Goal: Find contact information: Find contact information

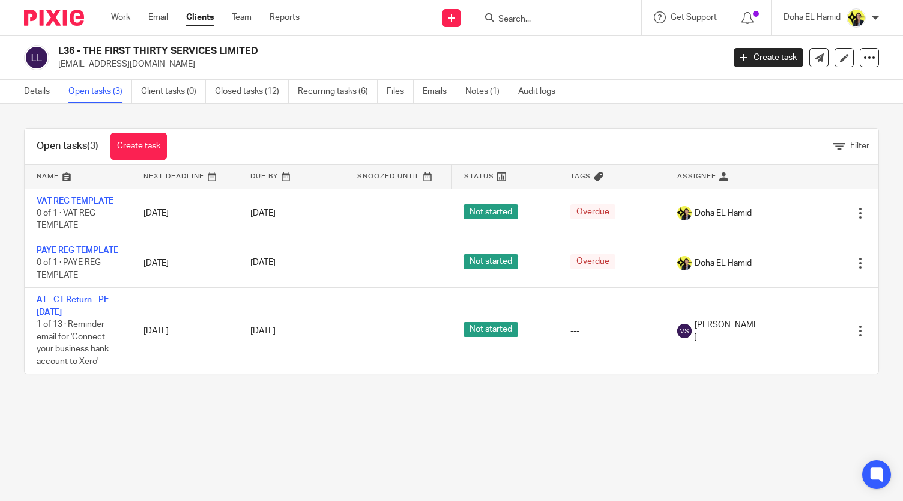
click at [525, 21] on input "Search" at bounding box center [551, 19] width 108 height 11
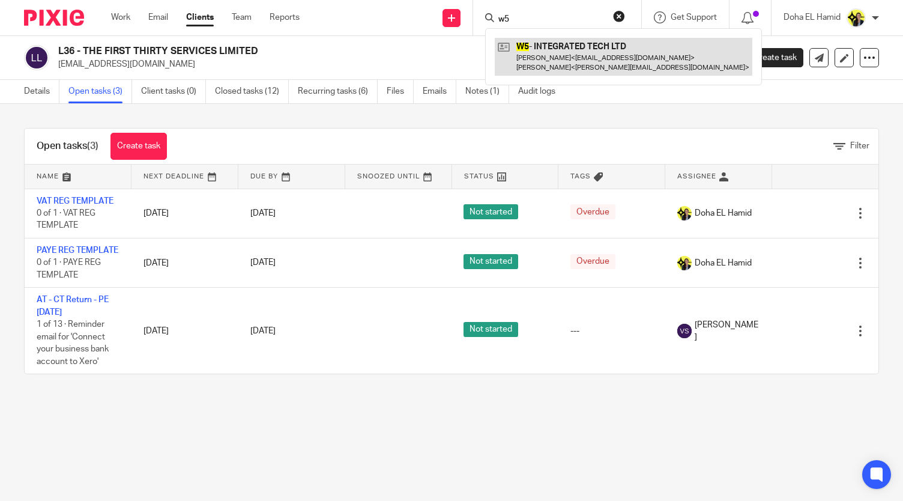
type input "w5"
click at [642, 64] on link at bounding box center [624, 56] width 258 height 37
click at [627, 41] on link at bounding box center [624, 56] width 258 height 37
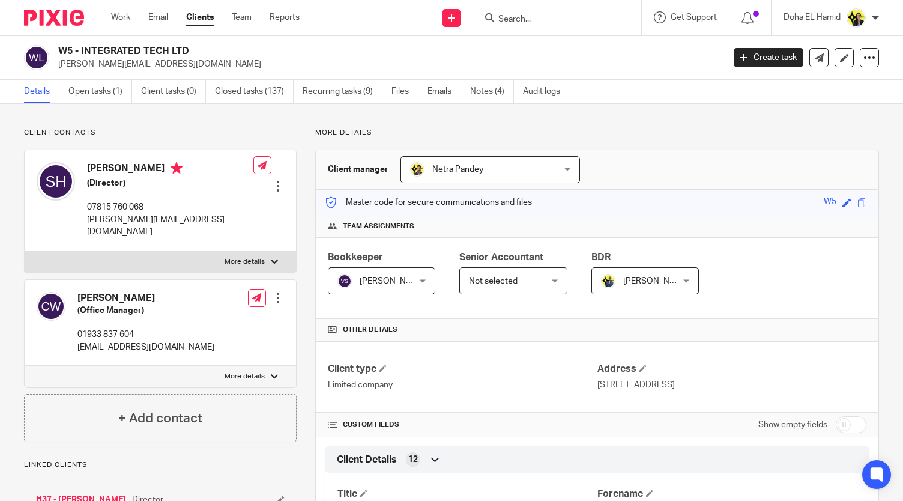
click at [517, 25] on form at bounding box center [561, 17] width 128 height 15
click at [518, 19] on input "Search" at bounding box center [551, 19] width 108 height 11
type input "L39"
click at [600, 49] on link at bounding box center [596, 52] width 203 height 28
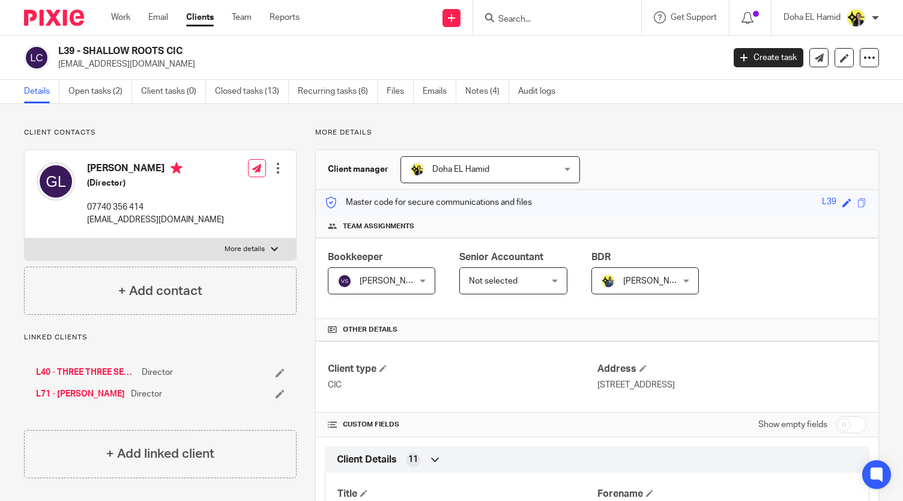
click at [520, 19] on input "Search" at bounding box center [551, 19] width 108 height 11
type input "C66"
click at [590, 50] on link at bounding box center [596, 52] width 203 height 28
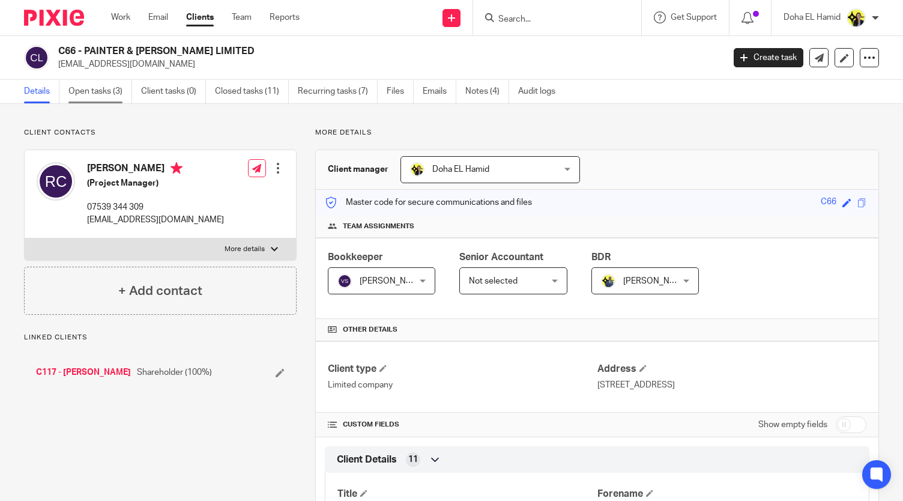
click at [123, 85] on link "Open tasks (3)" at bounding box center [100, 91] width 64 height 23
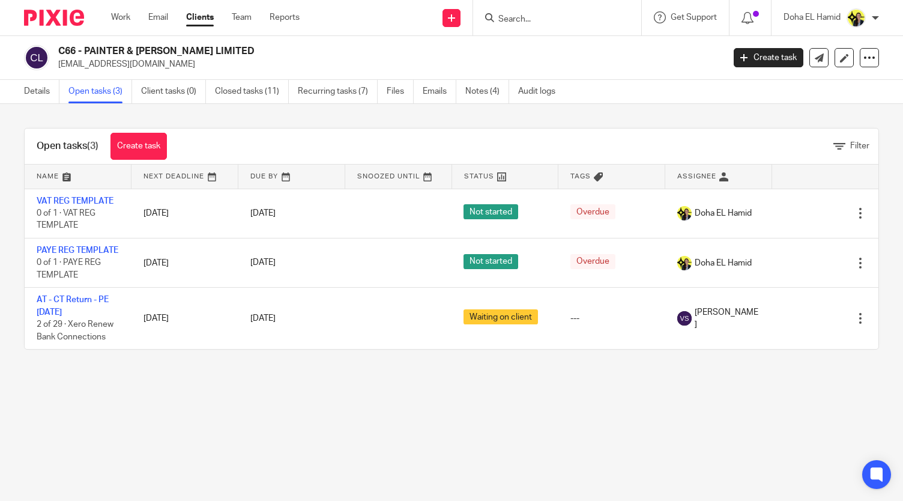
click at [297, 55] on h2 "C66 - PAINTER & [PERSON_NAME] LIMITED" at bounding box center [321, 51] width 526 height 13
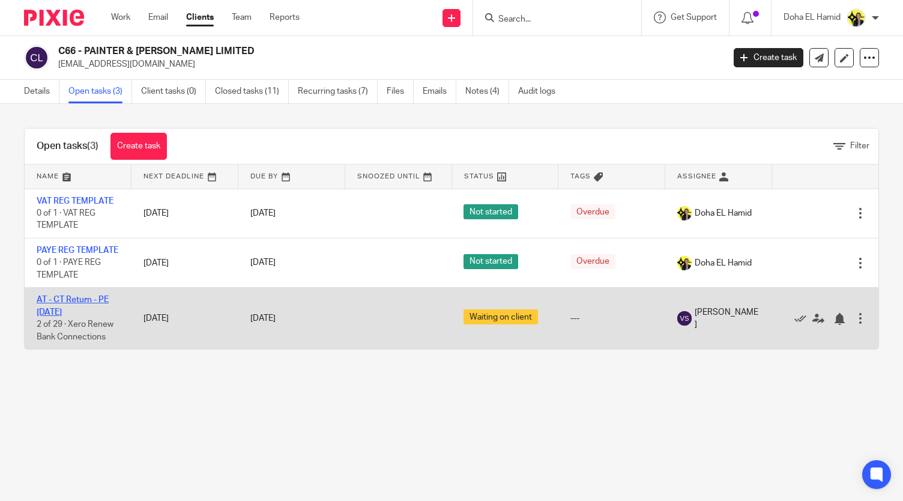
click at [81, 316] on link "AT - CT Return - PE [DATE]" at bounding box center [73, 306] width 72 height 20
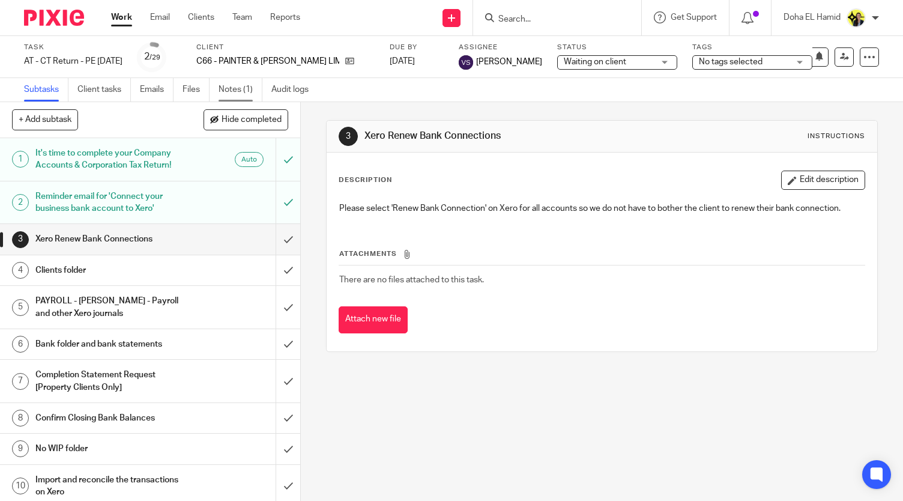
click at [237, 92] on link "Notes (1)" at bounding box center [241, 89] width 44 height 23
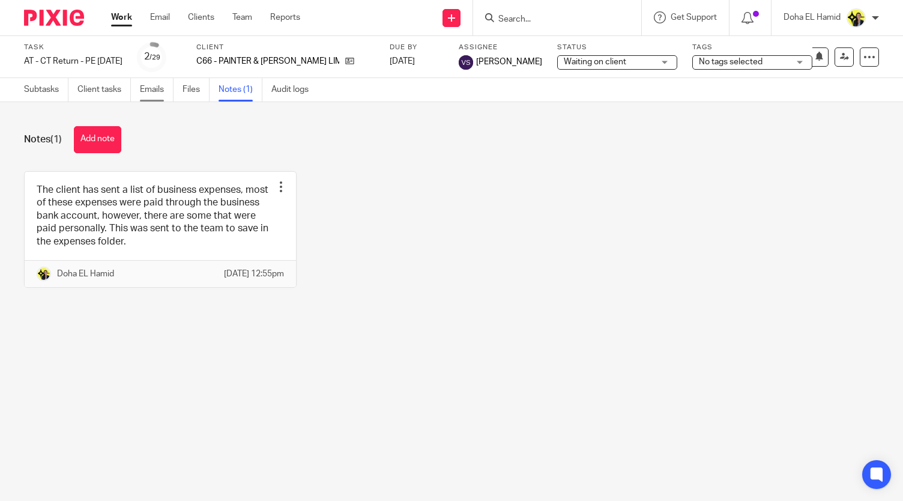
click at [167, 87] on link "Emails" at bounding box center [157, 89] width 34 height 23
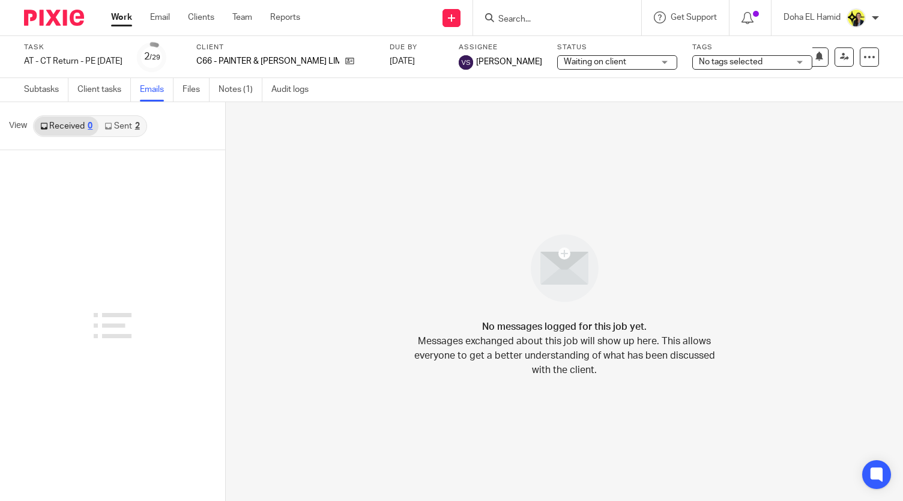
click at [114, 127] on link "Sent 2" at bounding box center [122, 126] width 47 height 19
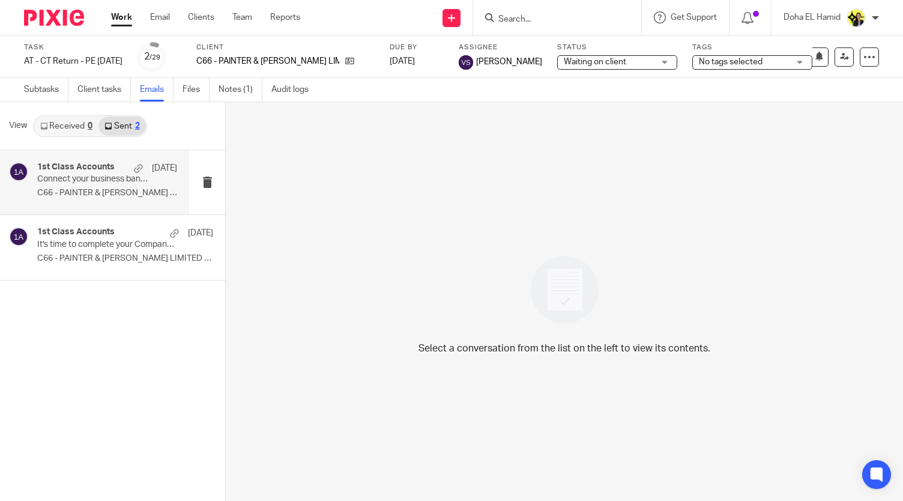
click at [96, 169] on h4 "1st Class Accounts" at bounding box center [75, 167] width 77 height 10
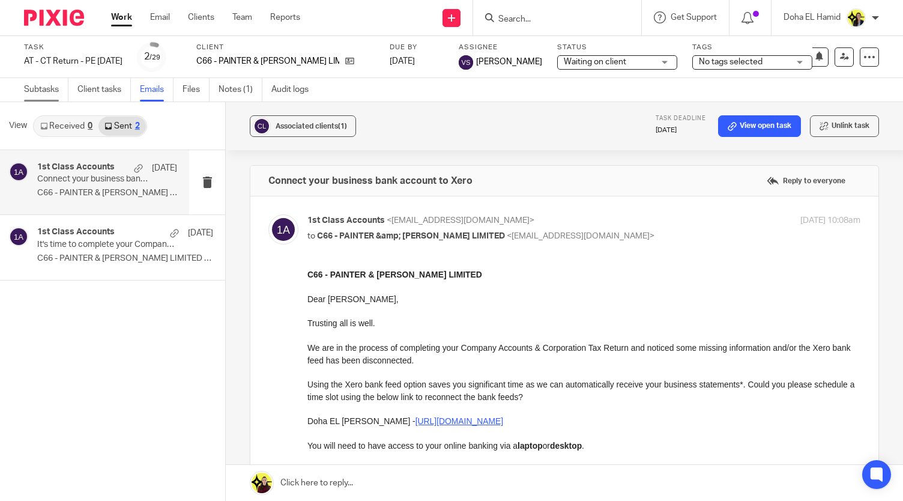
click at [56, 95] on link "Subtasks" at bounding box center [46, 89] width 44 height 23
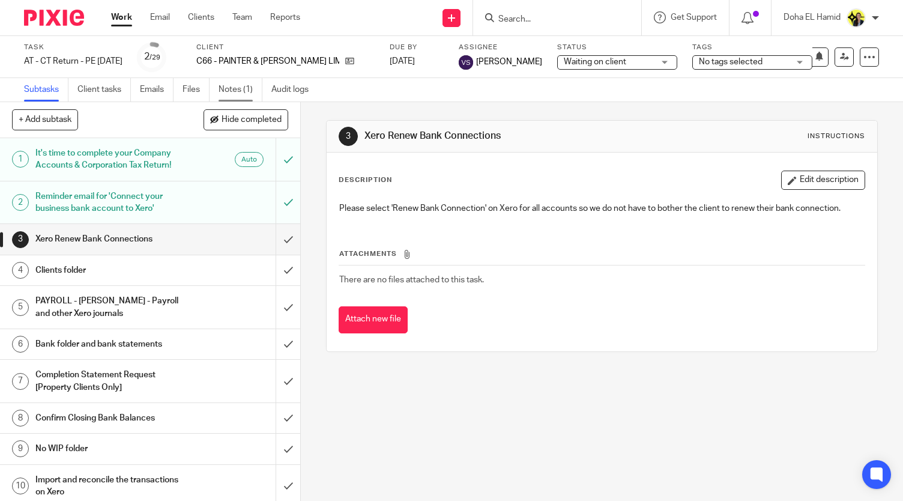
click at [250, 90] on link "Notes (1)" at bounding box center [241, 89] width 44 height 23
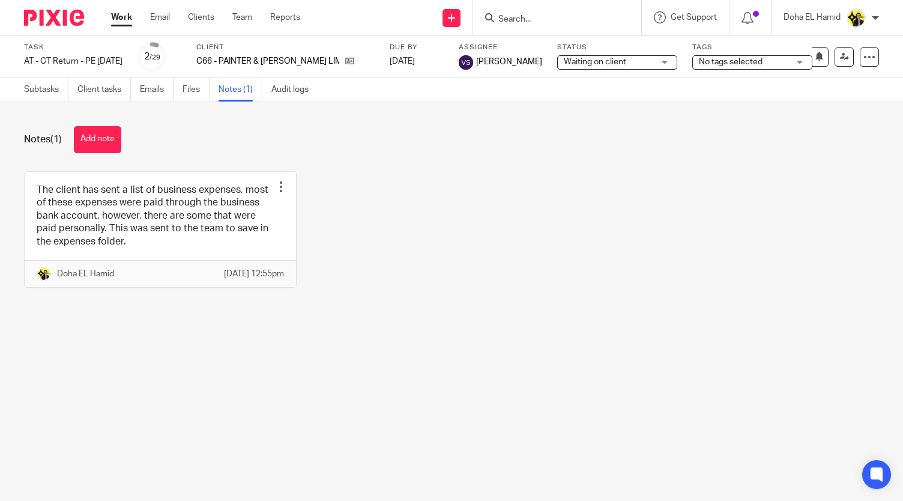
click at [430, 357] on main "Task AT - CT Return - PE [DATE] Save AT - CT Return - PE [DATE] 2 /29 Client C6…" at bounding box center [451, 250] width 903 height 501
click at [536, 380] on main "Task AT - CT Return - PE [DATE] Save AT - CT Return - PE [DATE] 2 /29 Client C6…" at bounding box center [451, 250] width 903 height 501
click at [361, 396] on main "Task AT - CT Return - PE [DATE] Save AT - CT Return - PE [DATE] 2 /29 Client C6…" at bounding box center [451, 250] width 903 height 501
click at [197, 138] on div "Notes (1) Add note" at bounding box center [451, 139] width 855 height 27
click at [244, 162] on div "Notes (1) Add note The client has sent a list of business expenses, most of the…" at bounding box center [451, 216] width 903 height 228
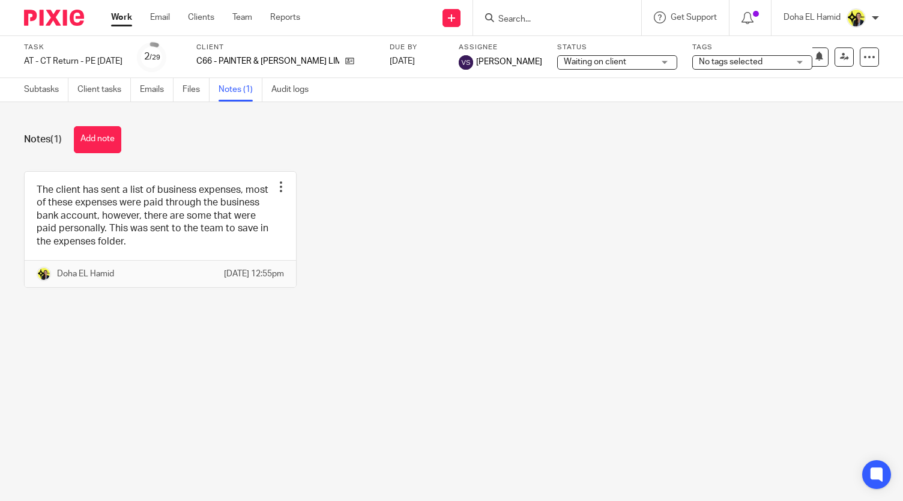
click at [515, 357] on main "Task AT - CT Return - PE [DATE] Save AT - CT Return - PE [DATE] 2 /29 Client C6…" at bounding box center [451, 250] width 903 height 501
click at [211, 122] on div "Notes (1) Add note The client has sent a list of business expenses, most of the…" at bounding box center [451, 216] width 903 height 228
click at [46, 80] on link "Subtasks" at bounding box center [46, 89] width 44 height 23
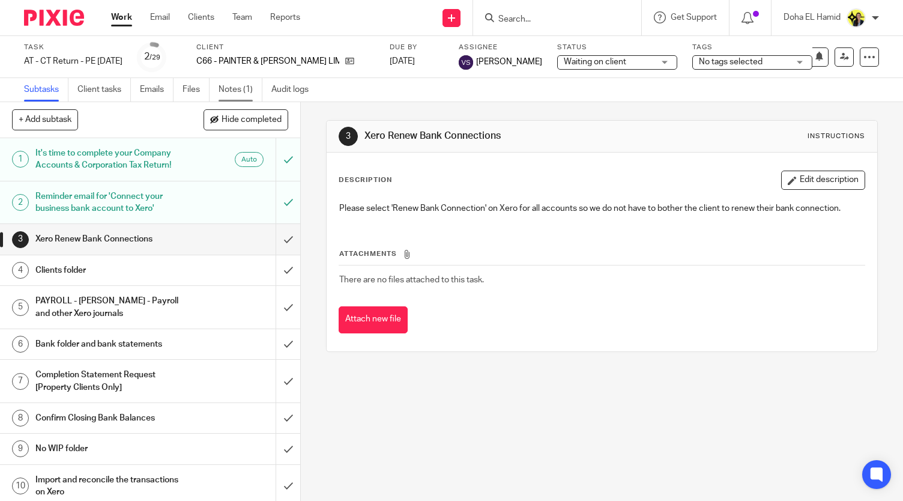
click at [231, 88] on link "Notes (1)" at bounding box center [241, 89] width 44 height 23
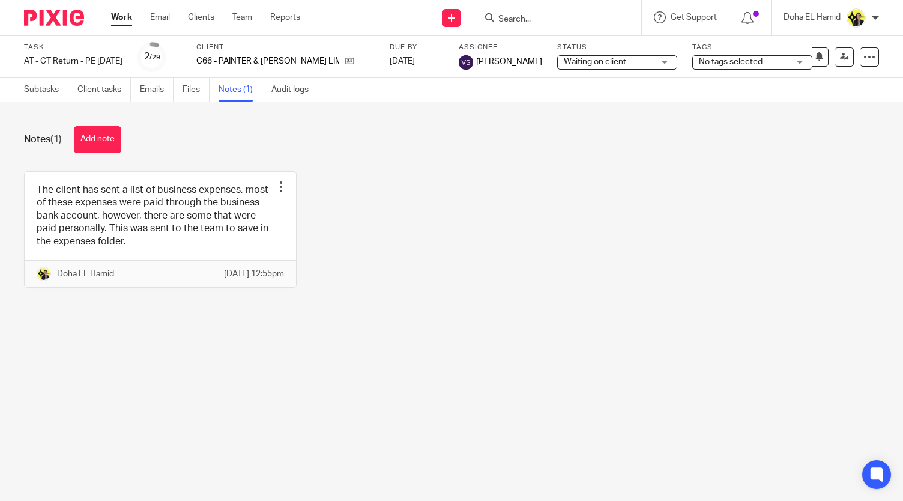
click at [390, 205] on div "The client has sent a list of business expenses, most of these expenses were pa…" at bounding box center [442, 238] width 874 height 135
click at [284, 49] on label "Client" at bounding box center [285, 48] width 178 height 10
click at [536, 246] on div "The client has sent a list of business expenses, most of these expenses were pa…" at bounding box center [442, 238] width 874 height 135
click at [519, 19] on input "Search" at bounding box center [551, 19] width 108 height 11
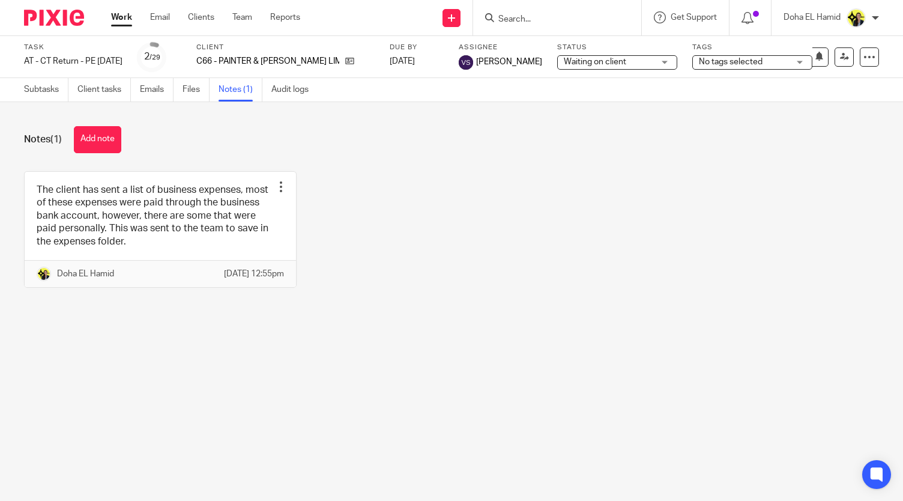
type input "l"
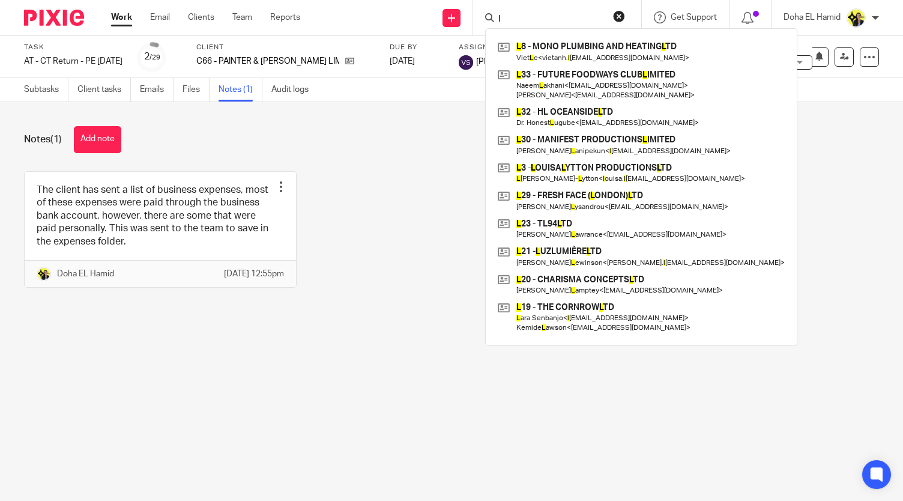
click at [514, 17] on input "l" at bounding box center [551, 19] width 108 height 11
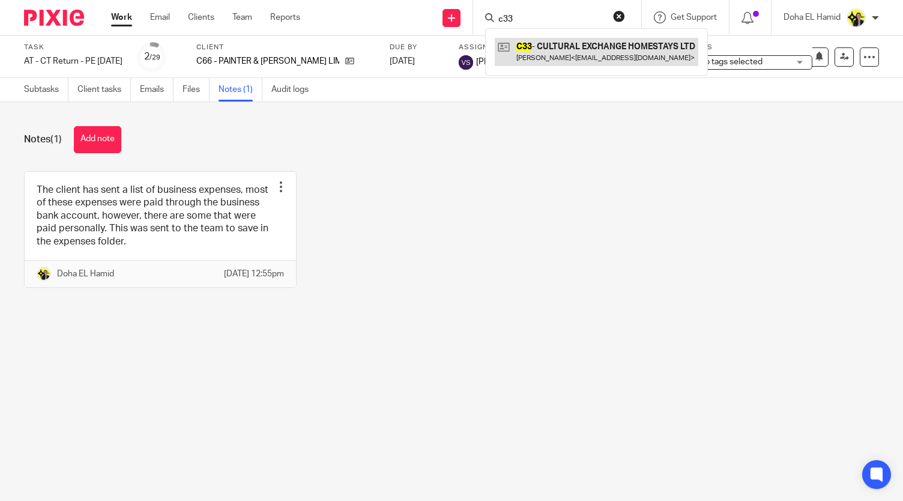
type input "c33"
click at [532, 39] on link at bounding box center [597, 52] width 204 height 28
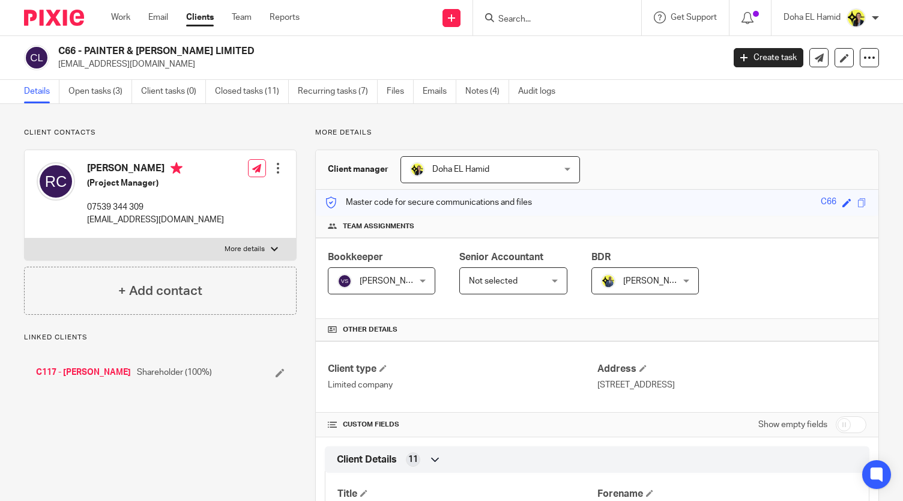
drag, startPoint x: 214, startPoint y: 53, endPoint x: 87, endPoint y: 50, distance: 128.0
click at [87, 50] on h2 "C66 - PAINTER & [PERSON_NAME] LIMITED" at bounding box center [321, 51] width 526 height 13
copy h2 "PAINTER & ELLIS LIMITED"
click at [487, 90] on link "Notes (4)" at bounding box center [488, 91] width 44 height 23
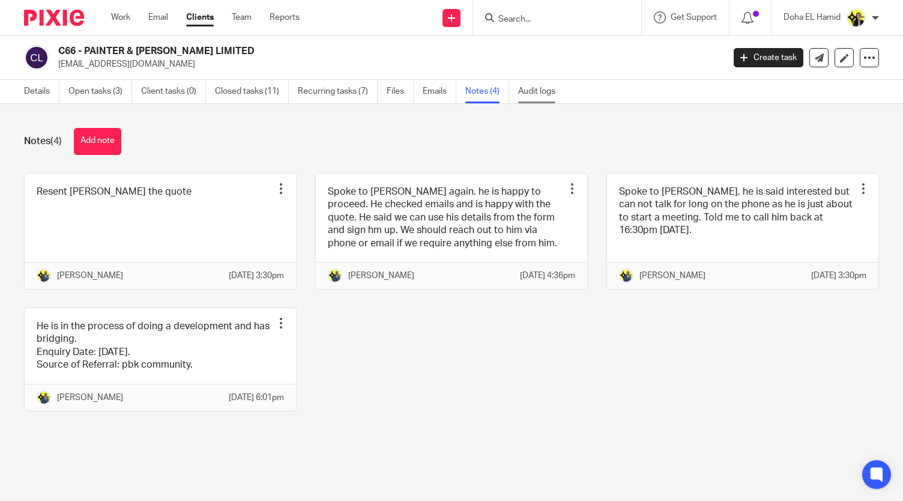
click at [523, 87] on link "Audit logs" at bounding box center [541, 91] width 46 height 23
click at [533, 98] on link "Audit logs" at bounding box center [541, 91] width 46 height 23
click at [545, 82] on link "Audit logs" at bounding box center [541, 91] width 46 height 23
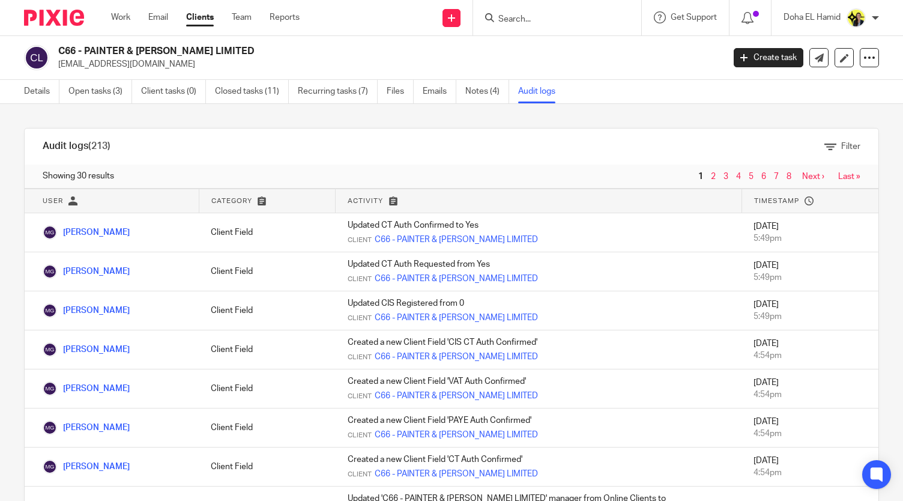
scroll to position [262, 0]
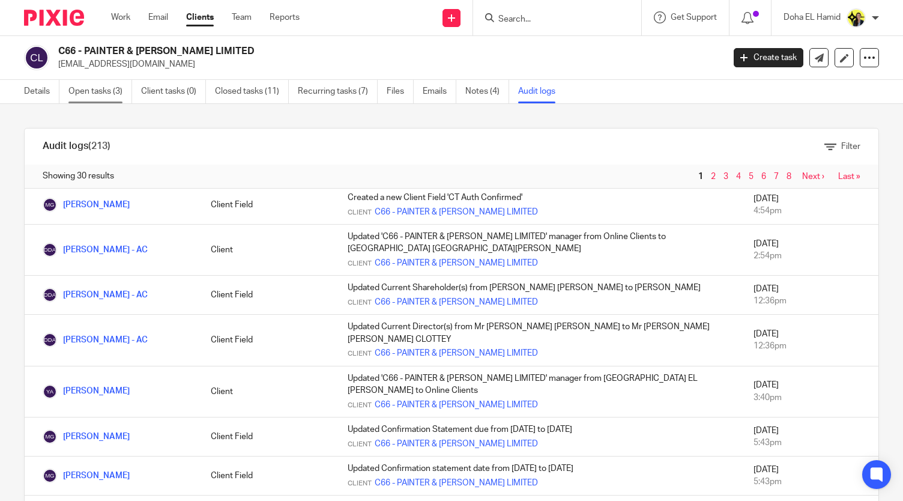
click at [93, 83] on link "Open tasks (3)" at bounding box center [100, 91] width 64 height 23
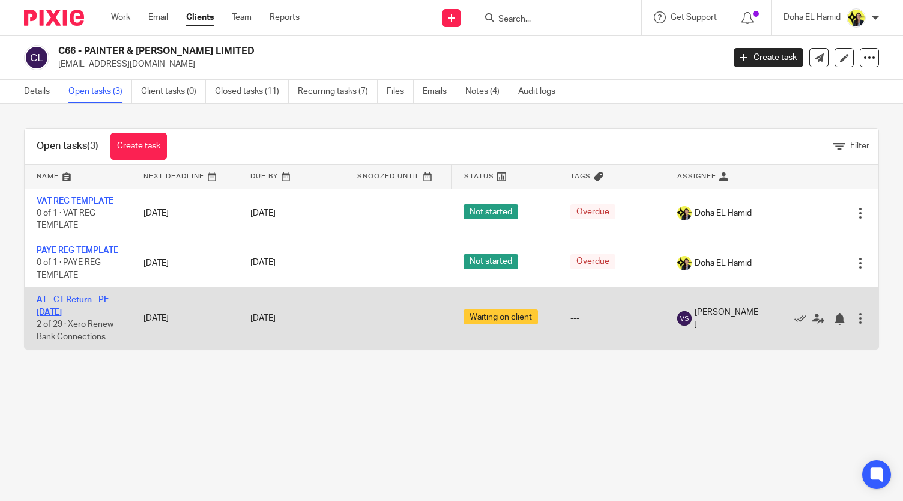
click at [45, 315] on link "AT - CT Return - PE 31-03-2025" at bounding box center [73, 306] width 72 height 20
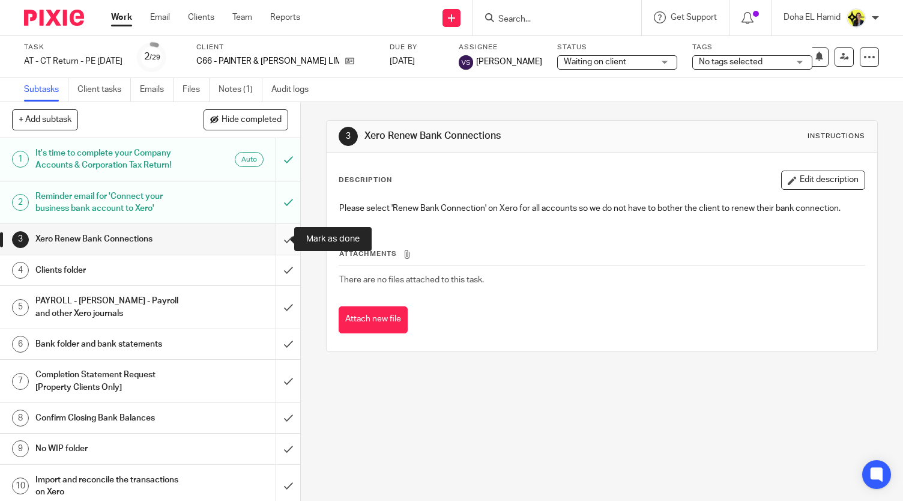
click at [273, 236] on input "submit" at bounding box center [150, 239] width 300 height 30
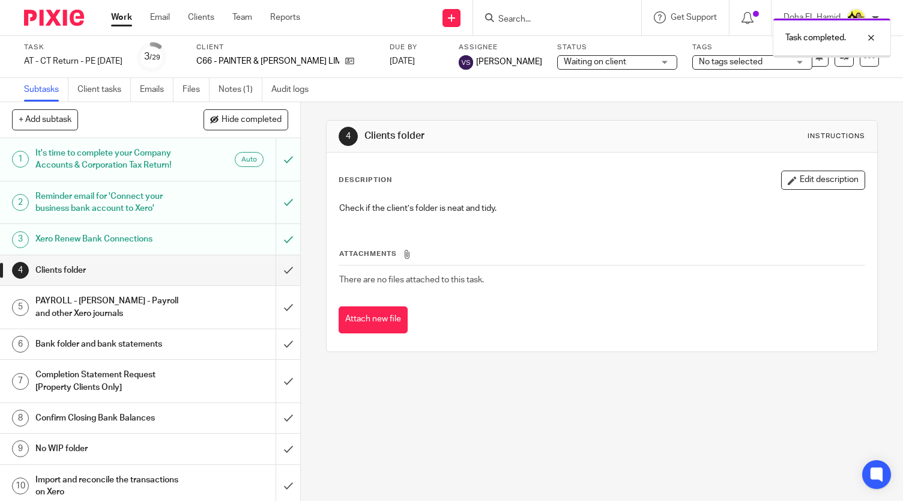
click at [601, 65] on span "Waiting on client" at bounding box center [609, 62] width 90 height 13
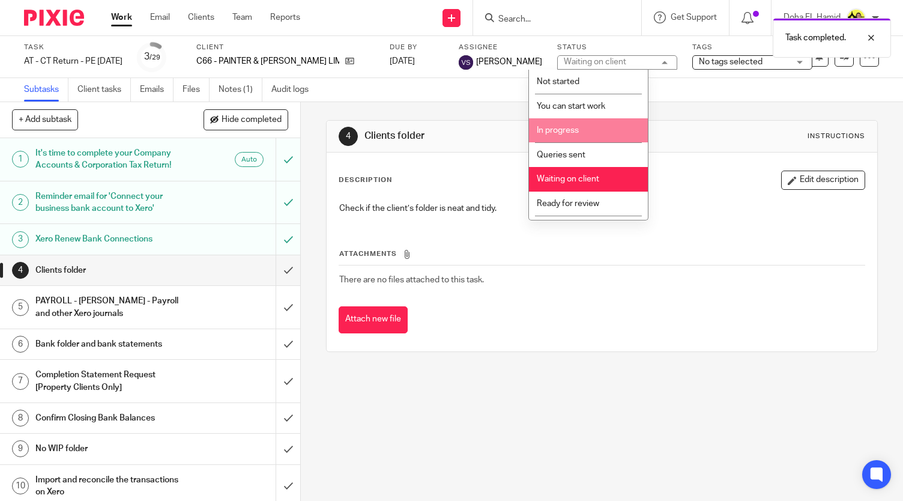
click at [573, 141] on li "In progress" at bounding box center [588, 130] width 119 height 25
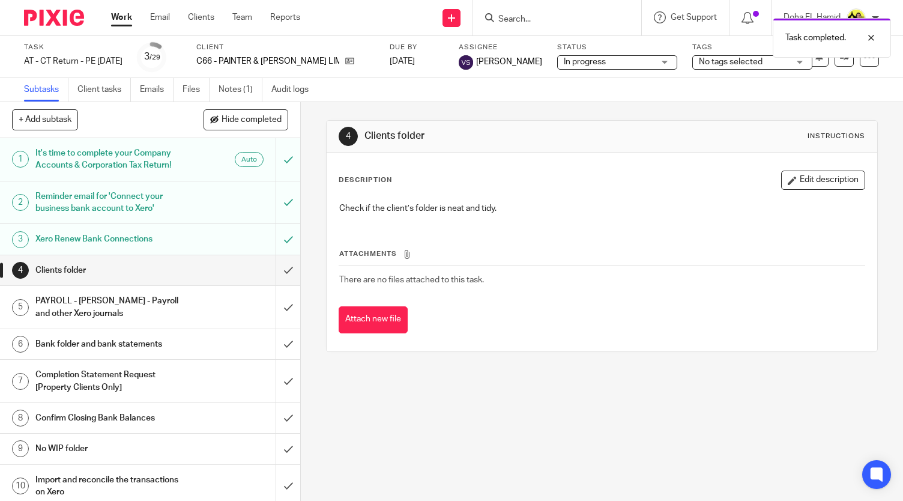
click at [702, 67] on span "No tags selected" at bounding box center [744, 62] width 90 height 13
click at [705, 81] on span "HIGH IMPORTANCE" at bounding box center [722, 81] width 74 height 8
checkbox input "true"
click at [237, 89] on link "Notes (1)" at bounding box center [241, 89] width 44 height 23
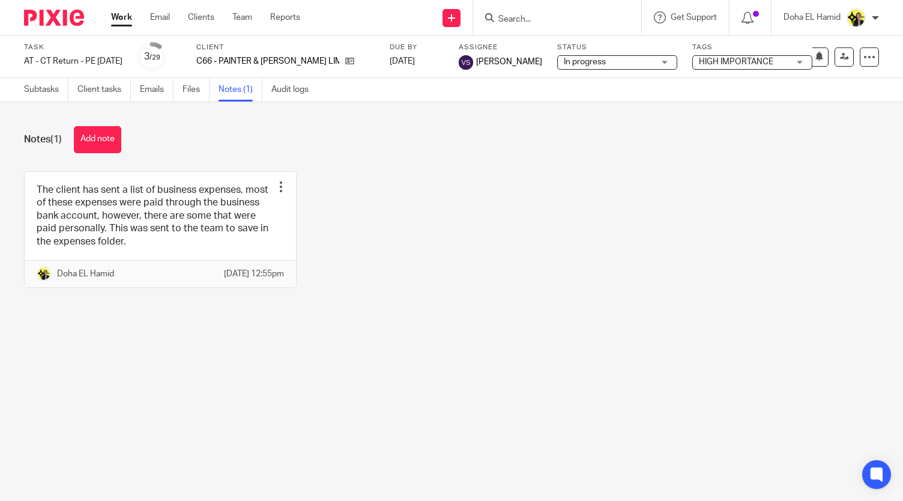
click at [467, 255] on div "The client has sent a list of business expenses, most of these expenses were pa…" at bounding box center [442, 238] width 874 height 135
click at [77, 330] on div "Notes (1) Add note The client has sent a list of business expenses, most of the…" at bounding box center [451, 216] width 903 height 228
click at [437, 189] on div "The client has sent a list of business expenses, most of these expenses were pa…" at bounding box center [442, 238] width 874 height 135
click at [103, 139] on button "Add note" at bounding box center [97, 139] width 47 height 27
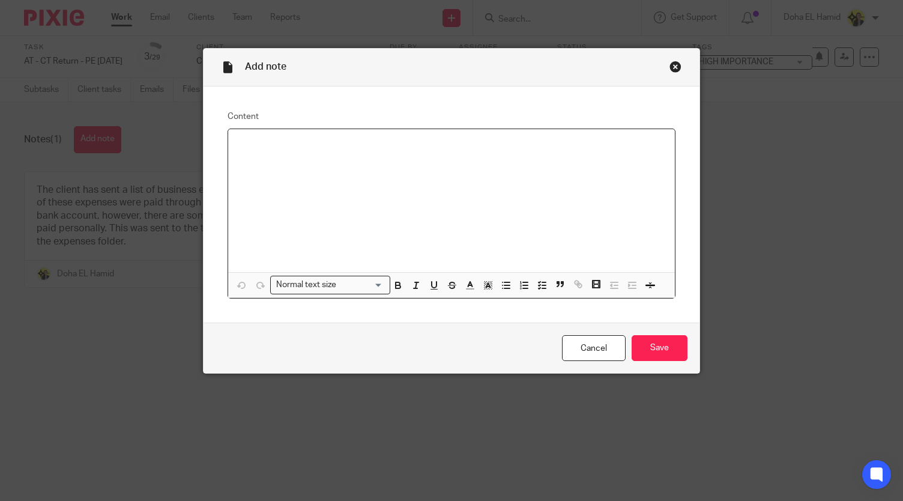
click at [369, 159] on div at bounding box center [451, 200] width 446 height 143
click at [453, 145] on p "The client does not have any sales, he confirmed that the trasfers" at bounding box center [451, 145] width 427 height 12
click at [494, 144] on p "The client does not have any sales, he confirmed that the transfers" at bounding box center [451, 145] width 427 height 12
click at [498, 142] on strong "From" at bounding box center [497, 145] width 21 height 8
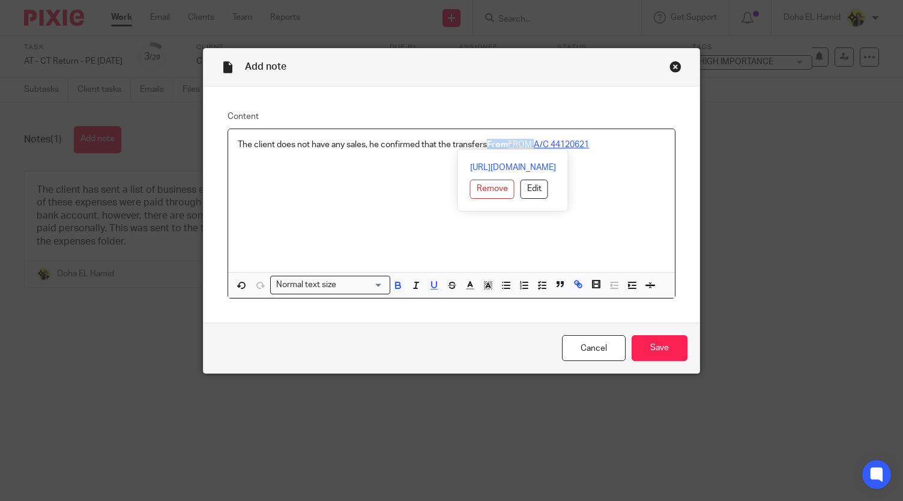
click at [498, 142] on strong "From" at bounding box center [497, 145] width 21 height 8
click at [582, 148] on p "The client does not have any sales, he confirmed that the transfers From A/C 44…" at bounding box center [451, 145] width 427 height 12
drag, startPoint x: 614, startPoint y: 145, endPoint x: 566, endPoint y: 152, distance: 48.5
click at [566, 152] on div "The client does not have any sales, he confirmed that the transfers From A/C 44…" at bounding box center [451, 200] width 446 height 143
click at [429, 285] on icon "button" at bounding box center [434, 285] width 11 height 11
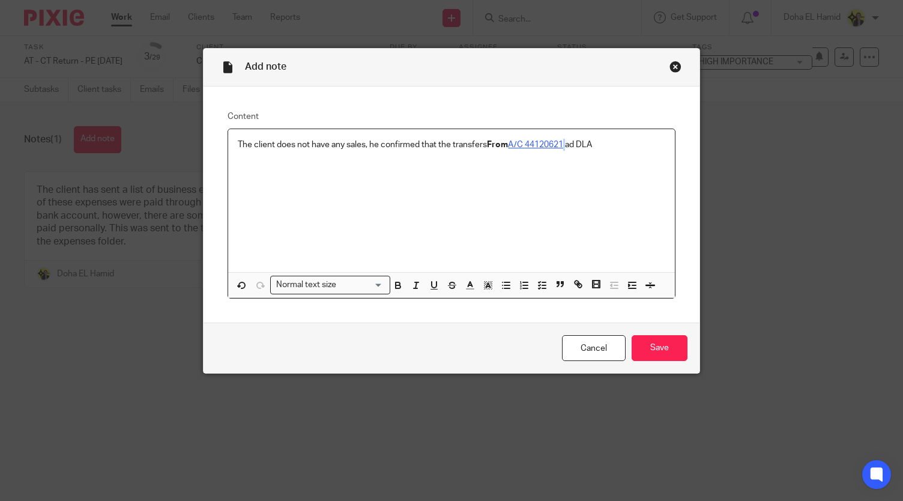
click at [577, 147] on p "The client does not have any sales, he confirmed that the transfers From A/C 44…" at bounding box center [451, 145] width 427 height 12
click at [597, 142] on p "The client does not have any sales, he confirmed that the transfers From A/C 44…" at bounding box center [451, 145] width 427 height 12
click at [451, 165] on p "Please ensure that these accounts are sent to client by" at bounding box center [451, 169] width 427 height 12
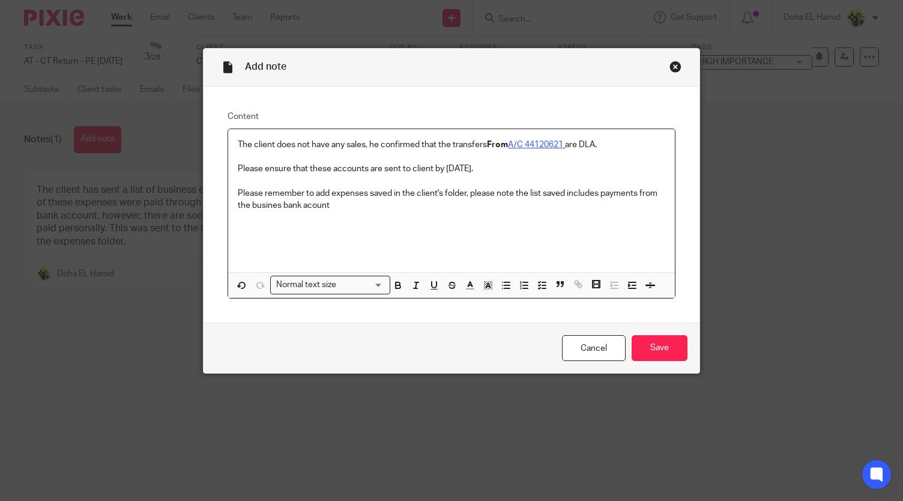
click at [259, 204] on p "Please remember to add expenses saved in the client's folder, please note the l…" at bounding box center [451, 199] width 427 height 25
click at [312, 204] on p "Please remember to add expenses saved in the client's folder, please note the l…" at bounding box center [451, 199] width 427 height 25
click at [343, 209] on p "Please remember to add expenses saved in the client's folder, please note the l…" at bounding box center [451, 199] width 427 height 25
click at [664, 352] on input "Save" at bounding box center [660, 348] width 56 height 26
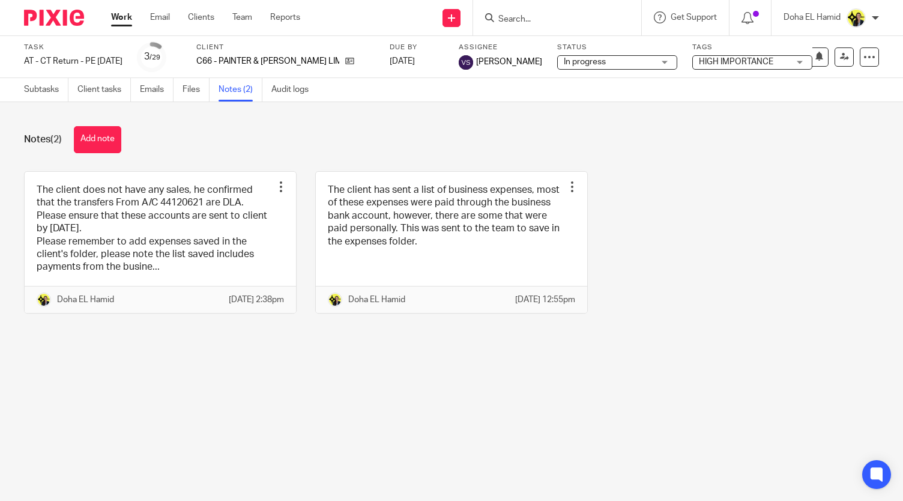
click at [526, 369] on main "Task AT - CT Return - PE [DATE] Save AT - CT Return - PE [DATE] 3 /29 Client C6…" at bounding box center [451, 250] width 903 height 501
click at [527, 14] on input "Search" at bounding box center [551, 19] width 108 height 11
type input "d11"
click at [548, 49] on link at bounding box center [596, 52] width 203 height 28
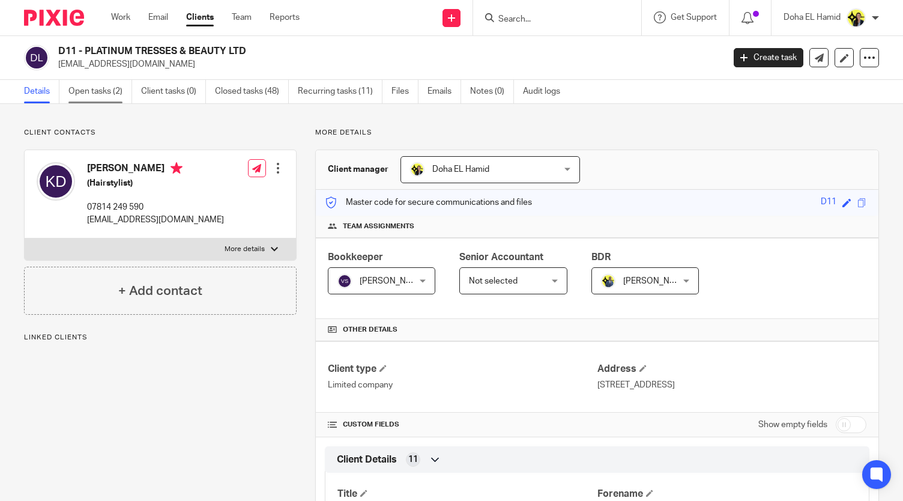
click at [78, 89] on link "Open tasks (2)" at bounding box center [100, 91] width 64 height 23
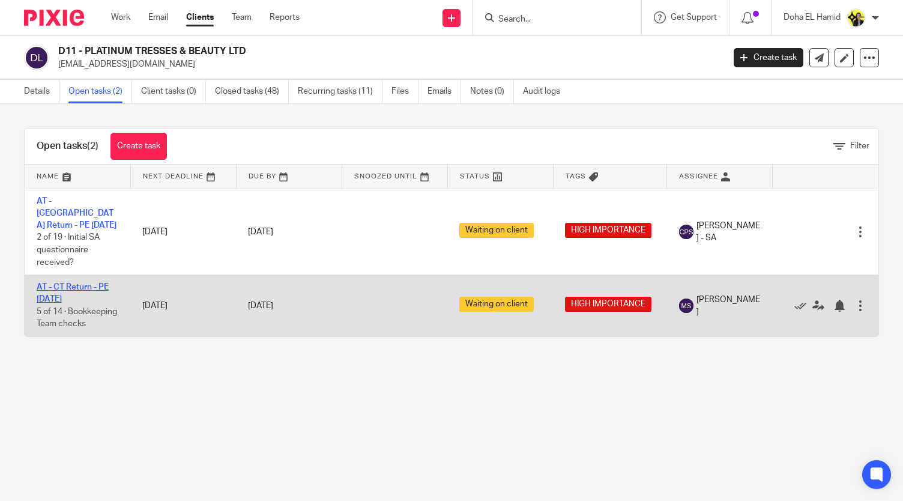
click at [64, 283] on link "AT - CT Return - PE [DATE]" at bounding box center [73, 293] width 72 height 20
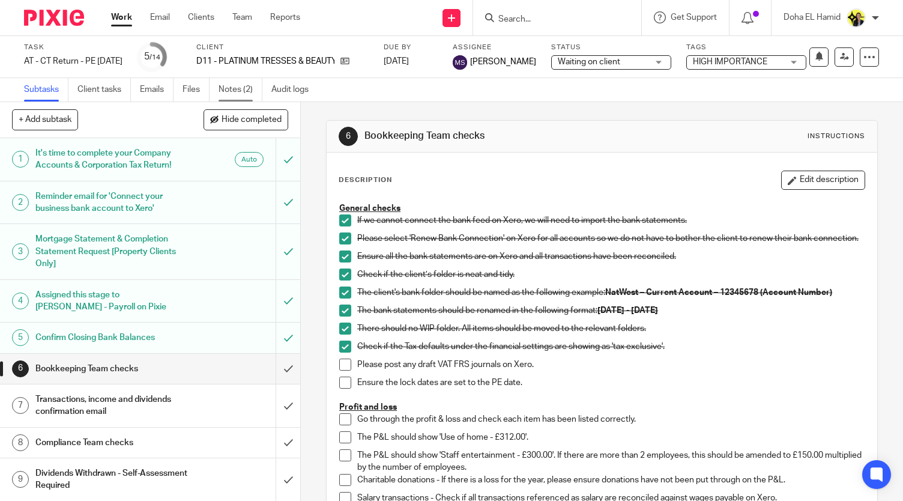
click at [241, 83] on link "Notes (2)" at bounding box center [241, 89] width 44 height 23
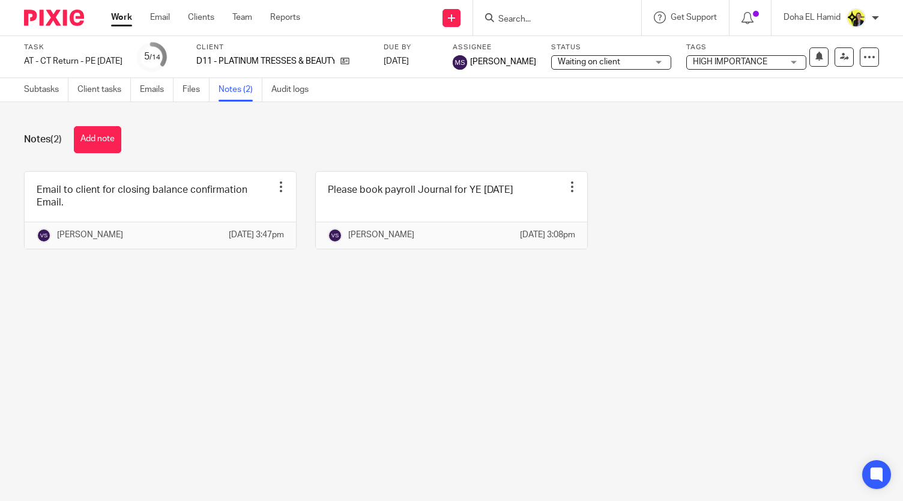
click at [872, 185] on div "Notes (2) Add note Email to client for closing balance confirmation Email. Edit…" at bounding box center [451, 196] width 903 height 189
click at [615, 64] on span "Waiting on client" at bounding box center [589, 62] width 62 height 8
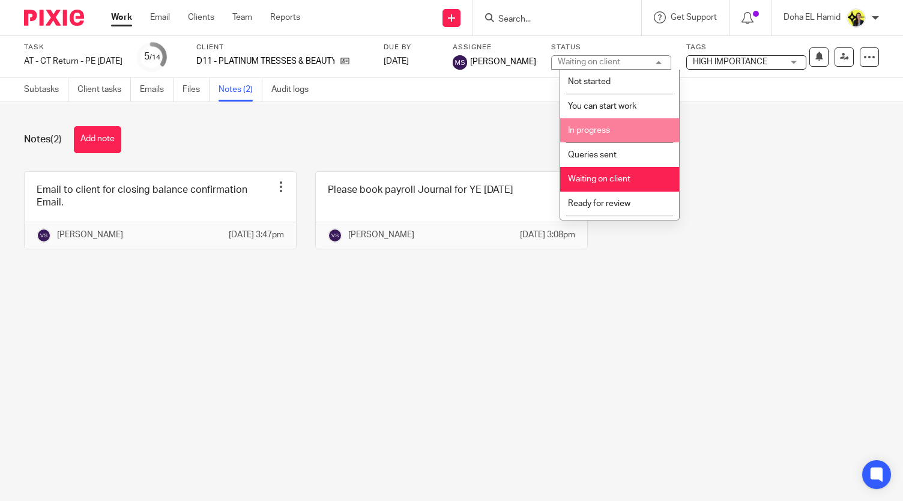
click at [598, 127] on span "In progress" at bounding box center [589, 130] width 42 height 8
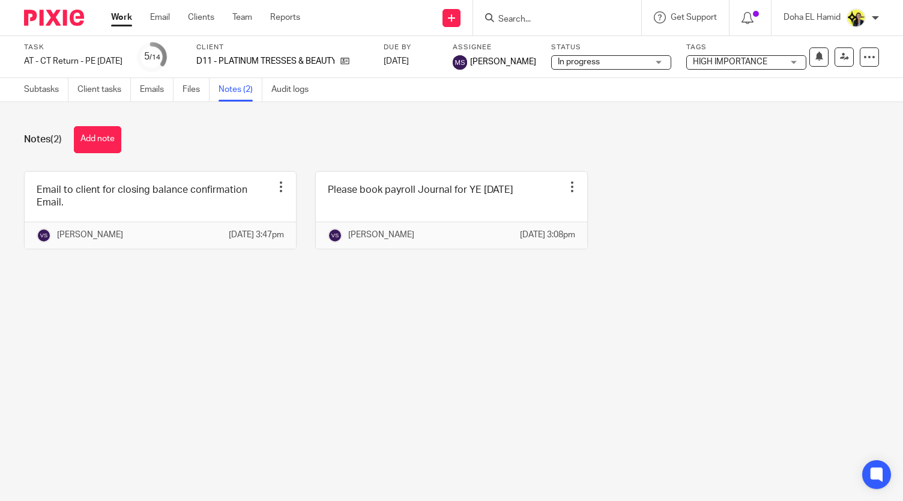
click at [600, 105] on div "Notes (2) Add note Email to client for closing balance confirmation Email. Edit…" at bounding box center [451, 196] width 903 height 189
click at [437, 117] on div "Notes (2) Add note Email to client for closing balance confirmation Email. Edit…" at bounding box center [451, 196] width 903 height 189
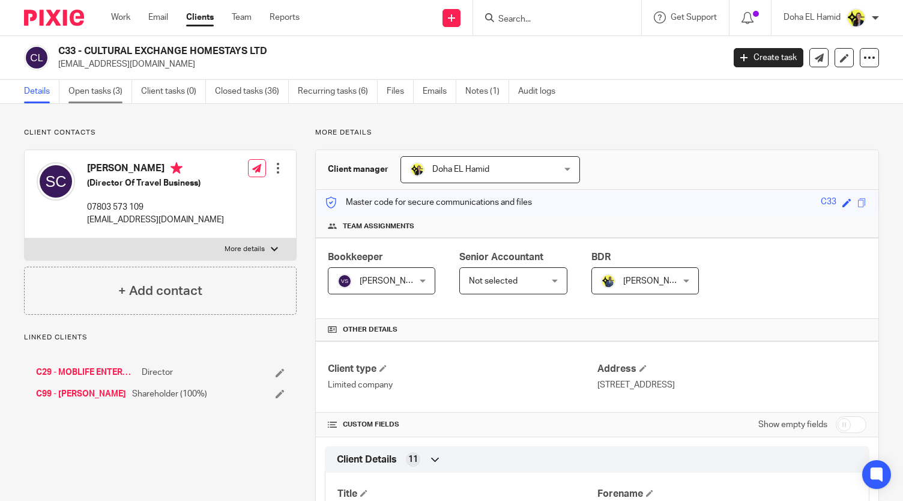
click at [94, 92] on link "Open tasks (3)" at bounding box center [100, 91] width 64 height 23
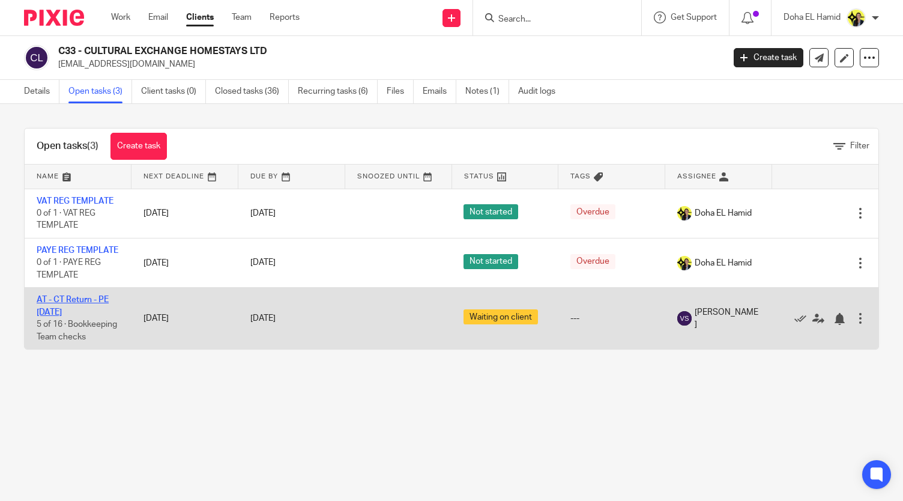
click at [69, 313] on link "AT - CT Return - PE 31-08-2025" at bounding box center [73, 306] width 72 height 20
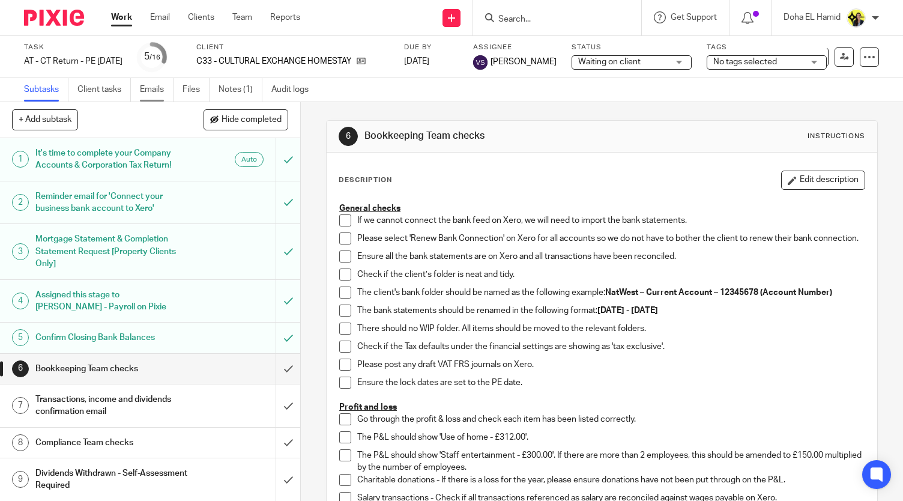
click at [168, 93] on link "Emails" at bounding box center [157, 89] width 34 height 23
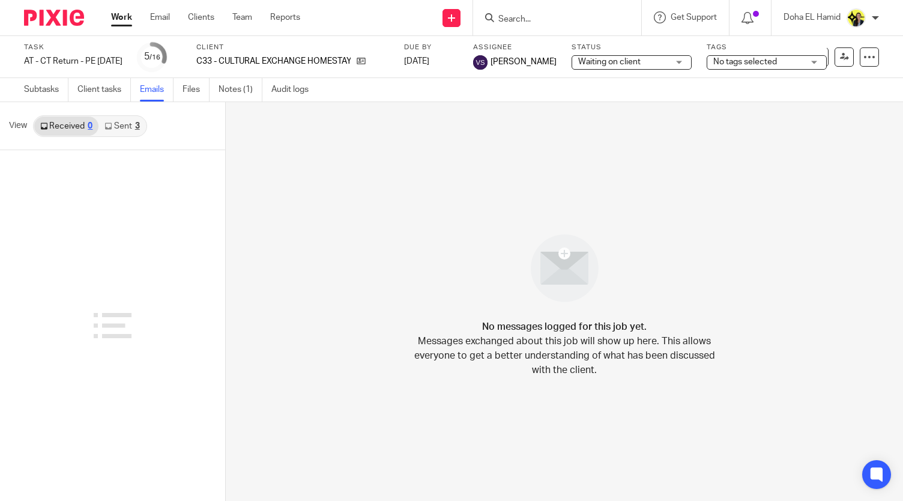
click at [128, 130] on link "Sent 3" at bounding box center [122, 126] width 47 height 19
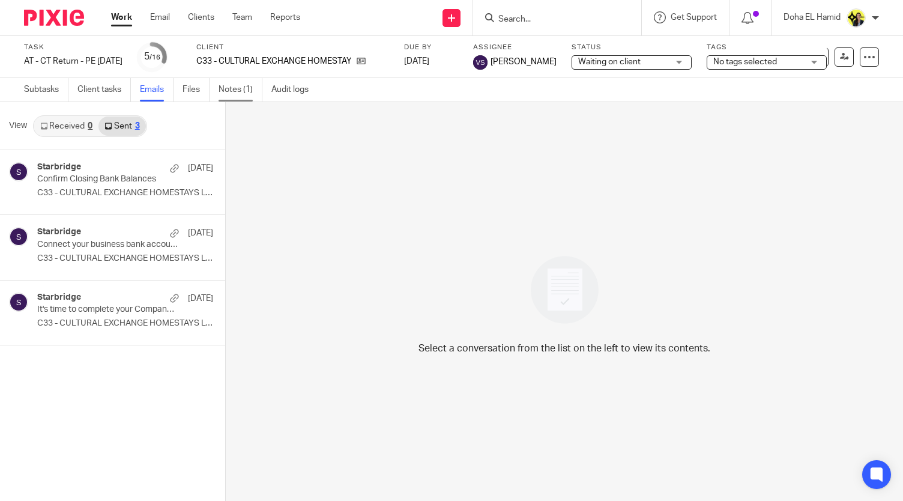
click at [230, 90] on link "Notes (1)" at bounding box center [241, 89] width 44 height 23
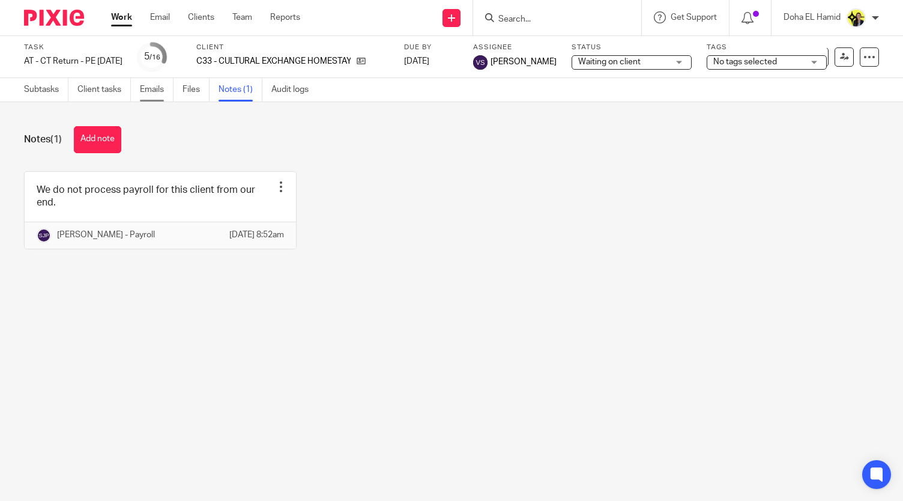
click at [160, 91] on link "Emails" at bounding box center [157, 89] width 34 height 23
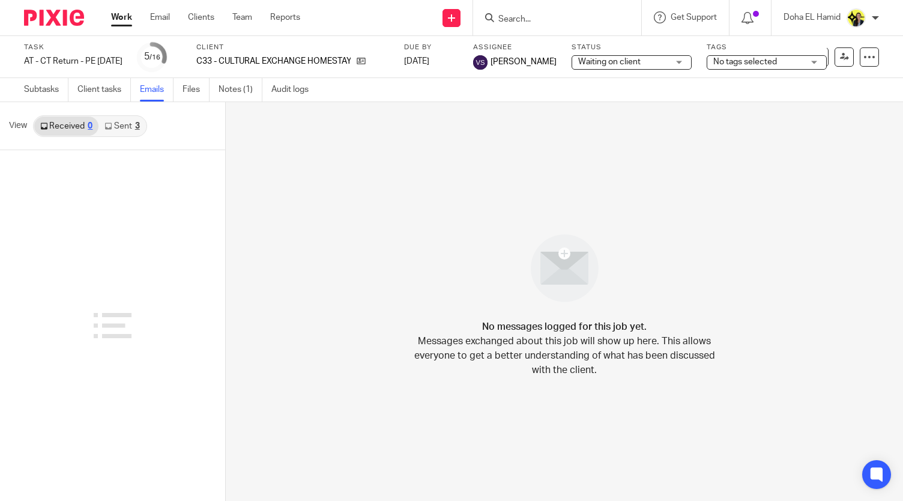
click at [130, 126] on link "Sent 3" at bounding box center [122, 126] width 47 height 19
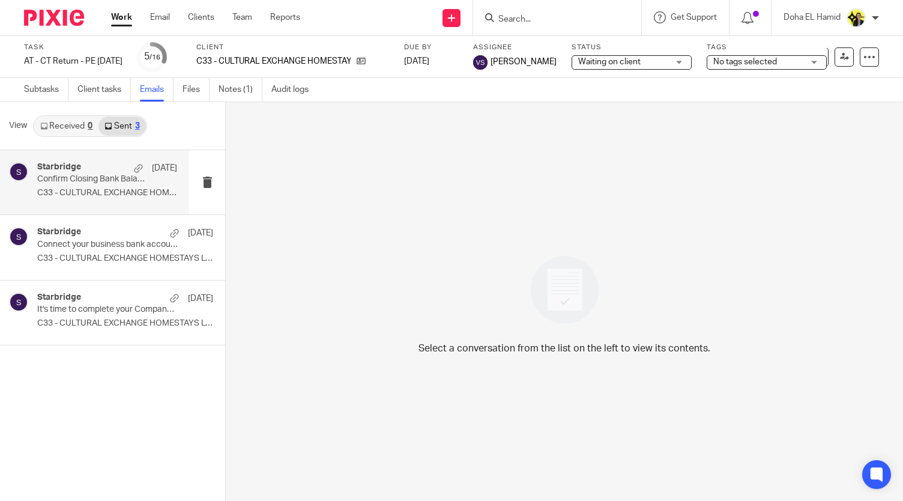
click at [113, 172] on div "Starbridge [DATE]" at bounding box center [107, 168] width 140 height 12
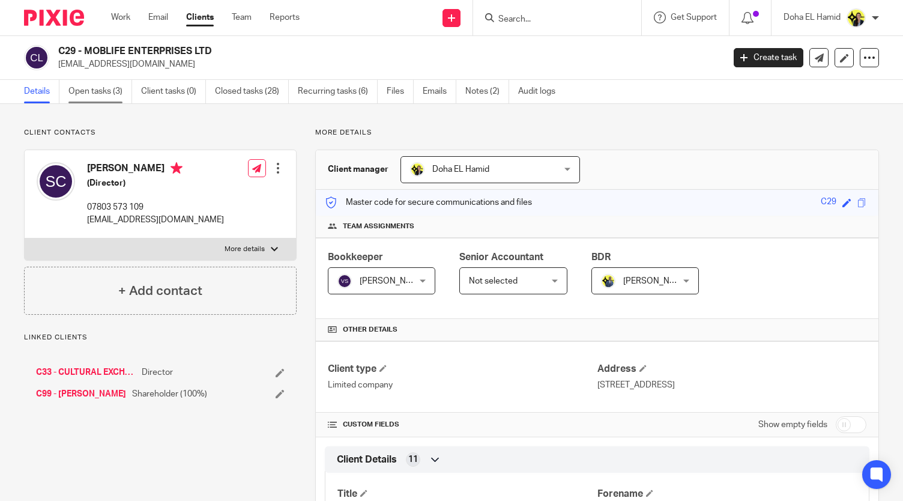
click at [109, 95] on link "Open tasks (3)" at bounding box center [100, 91] width 64 height 23
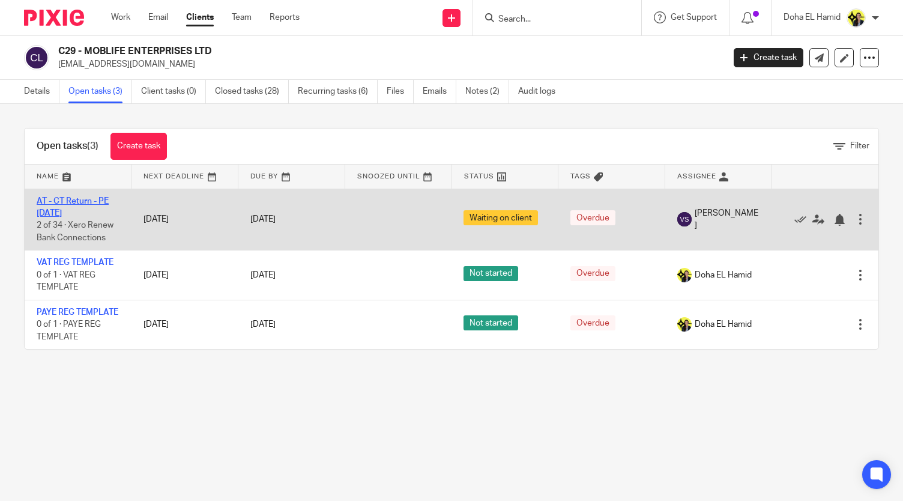
click at [71, 208] on link "AT - CT Return - PE 30-11-2024" at bounding box center [73, 207] width 72 height 20
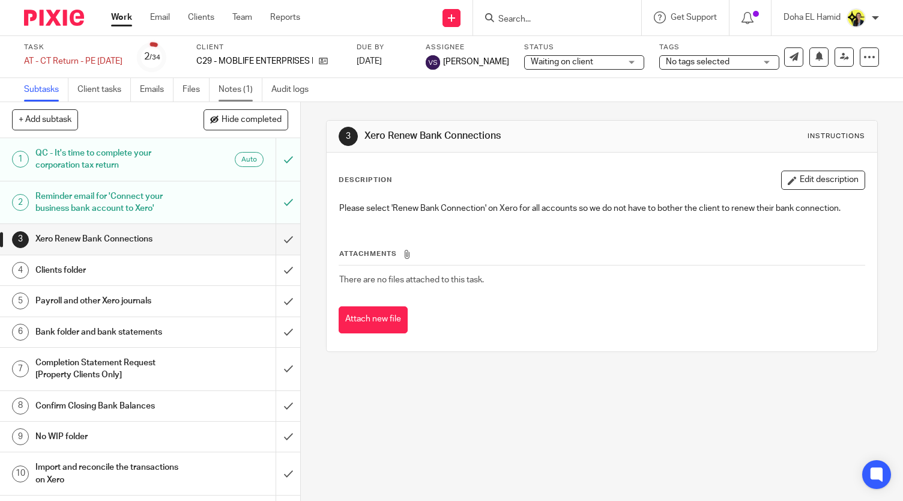
click at [241, 87] on link "Notes (1)" at bounding box center [241, 89] width 44 height 23
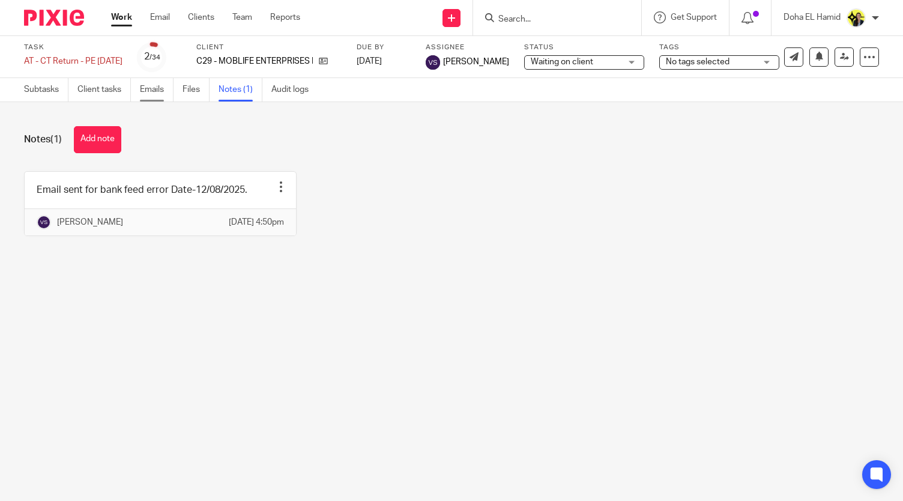
click at [165, 89] on link "Emails" at bounding box center [157, 89] width 34 height 23
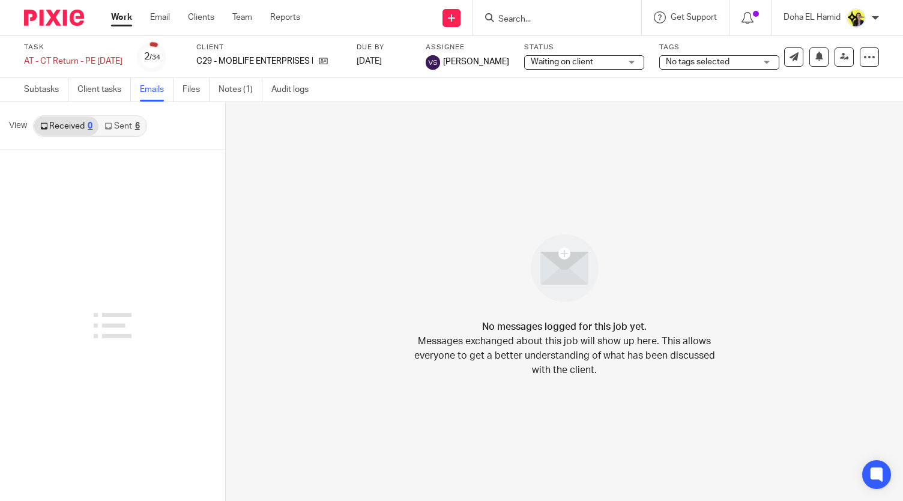
click at [127, 122] on link "Sent 6" at bounding box center [122, 126] width 47 height 19
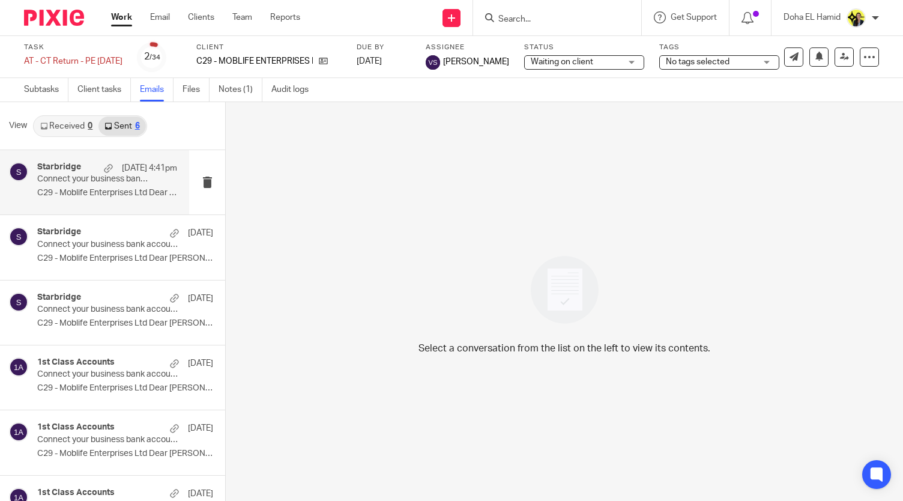
click at [115, 184] on p "Connect your business bank account to Xero" at bounding box center [93, 179] width 112 height 10
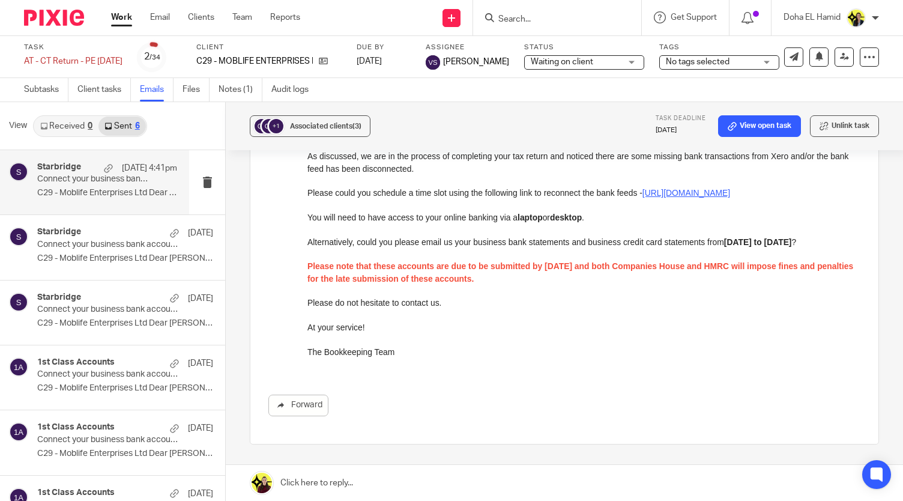
scroll to position [192, 0]
click at [511, 20] on input "Search" at bounding box center [551, 19] width 108 height 11
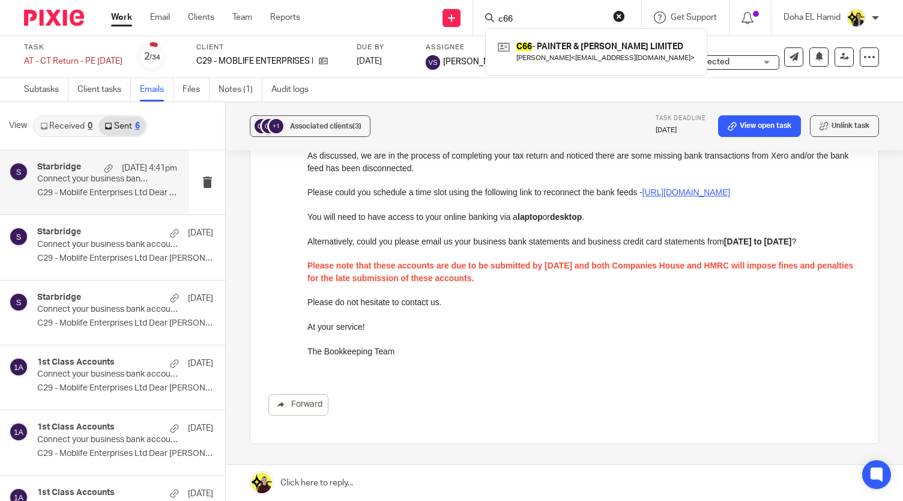
type input "c66"
click at [126, 16] on link "Work" at bounding box center [121, 17] width 21 height 12
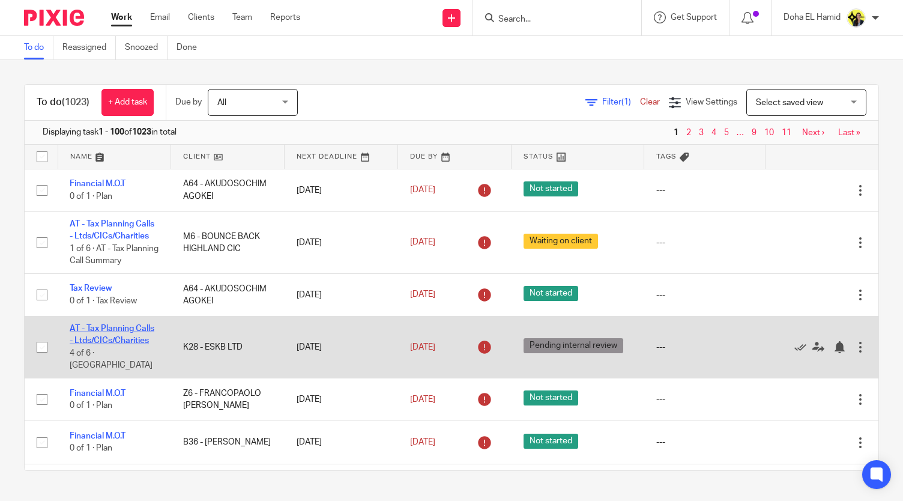
click at [113, 345] on link "AT - Tax Planning Calls - Ltds/CICs/Charities" at bounding box center [112, 334] width 85 height 20
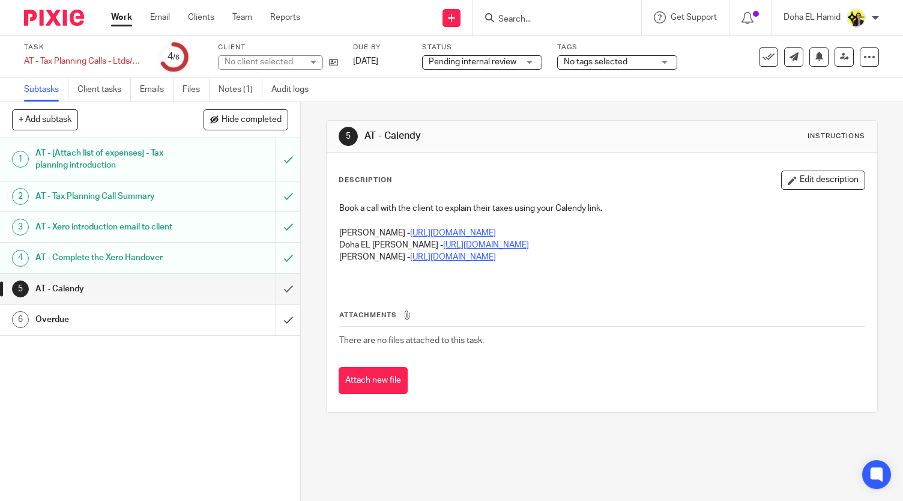
click at [119, 198] on h1 "AT - Tax Planning Call Summary" at bounding box center [111, 196] width 153 height 18
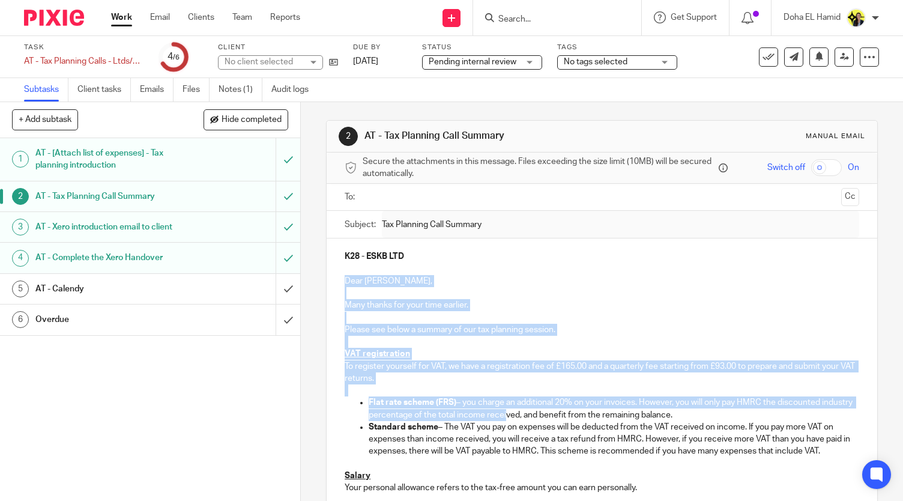
drag, startPoint x: 339, startPoint y: 276, endPoint x: 535, endPoint y: 422, distance: 244.3
click at [532, 420] on div "K28 - ESKB LTD Dear [PERSON_NAME], Many thanks for your time earlier. Please se…" at bounding box center [602, 468] width 551 height 460
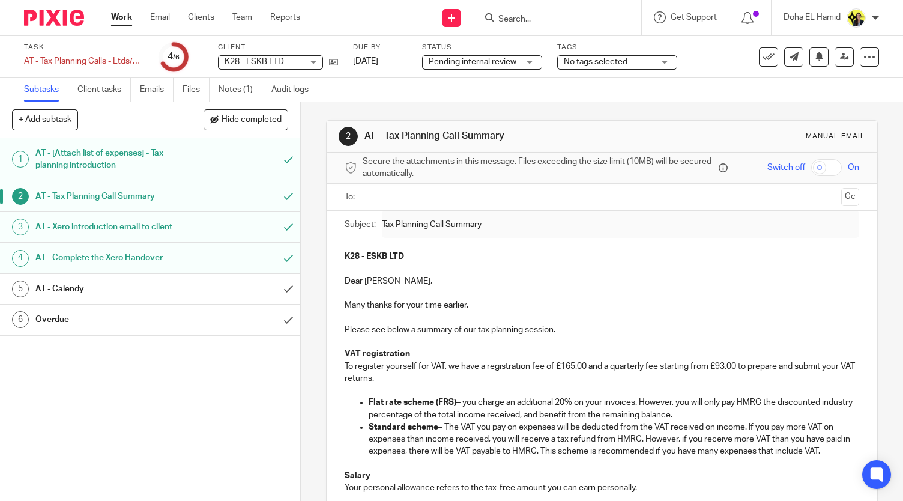
click at [555, 445] on p "Standard scheme – The VAT you pay on expenses will be deducted from the VAT rec…" at bounding box center [614, 439] width 491 height 37
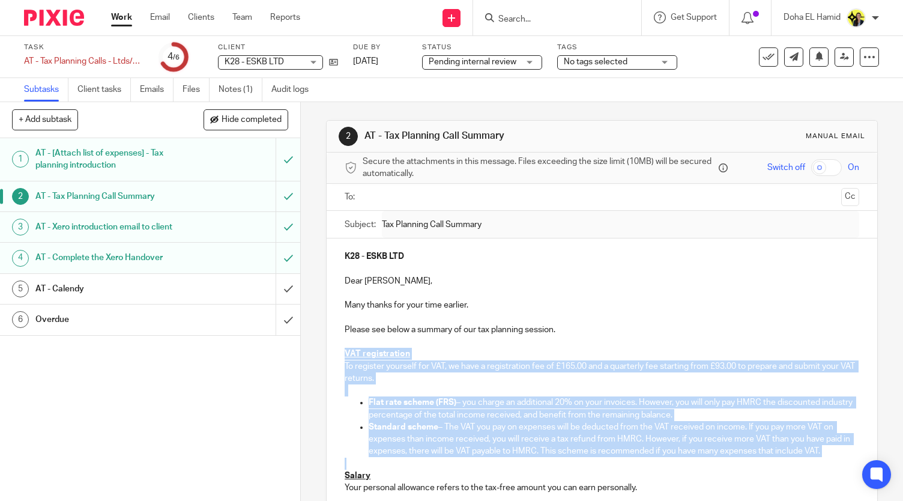
drag, startPoint x: 336, startPoint y: 349, endPoint x: 594, endPoint y: 458, distance: 279.7
click at [594, 458] on div "K28 - ESKB LTD Dear [PERSON_NAME], Many thanks for your time earlier. Please se…" at bounding box center [602, 468] width 551 height 460
copy div "VAT registration To register yourself for VAT, we have a registration fee of £1…"
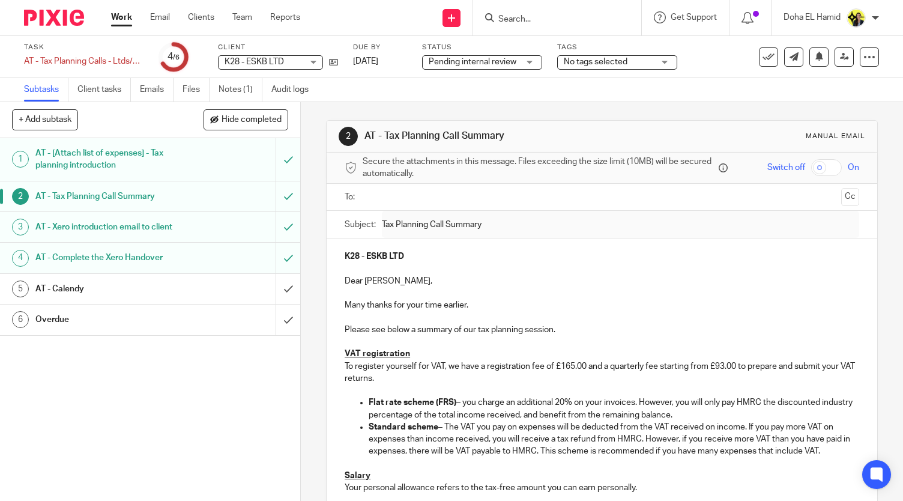
click at [517, 22] on input "Search" at bounding box center [551, 19] width 108 height 11
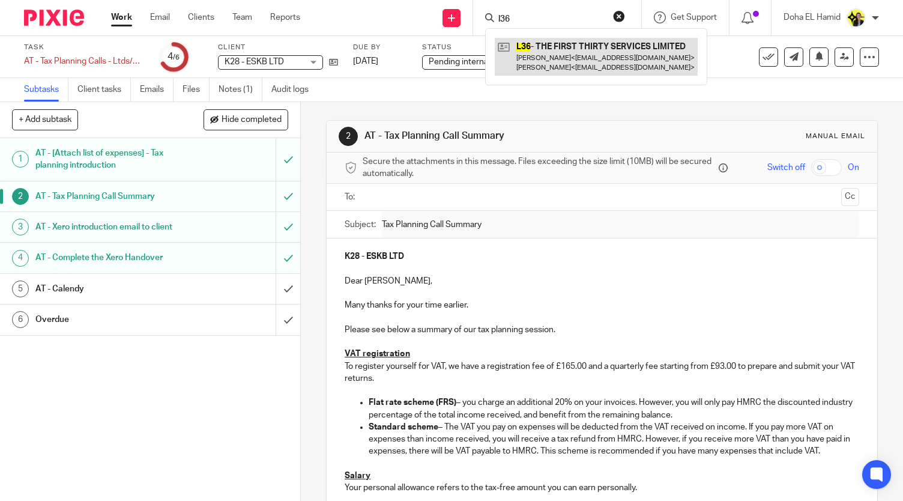
type input "l36"
click at [544, 62] on link at bounding box center [596, 56] width 203 height 37
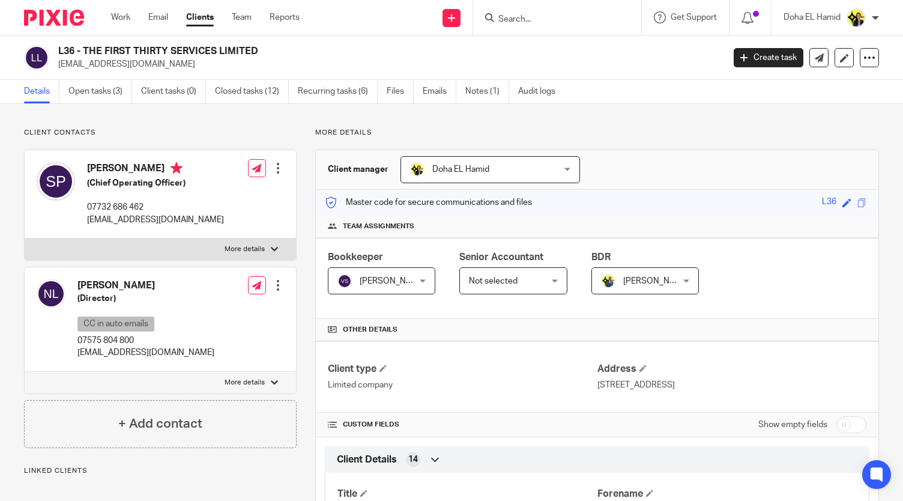
click at [106, 43] on div "L36 - THE FIRST THIRTY SERVICES LIMITED [EMAIL_ADDRESS][DOMAIN_NAME] Create tas…" at bounding box center [451, 58] width 903 height 44
copy div "L36 - THE FIRST THIRTY SERVICES LIMITED"
click at [89, 96] on link "Open tasks (3)" at bounding box center [100, 91] width 64 height 23
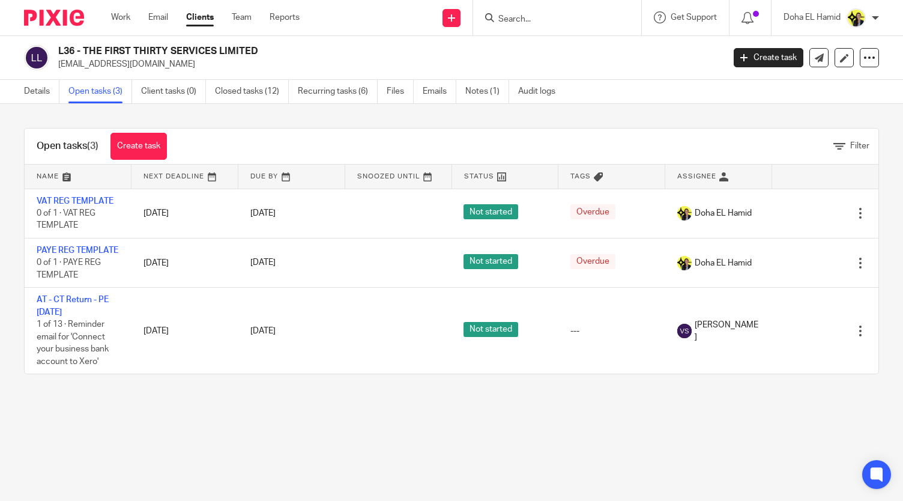
click at [66, 67] on p "[EMAIL_ADDRESS][DOMAIN_NAME]" at bounding box center [387, 64] width 658 height 12
click at [38, 93] on link "Details" at bounding box center [41, 91] width 35 height 23
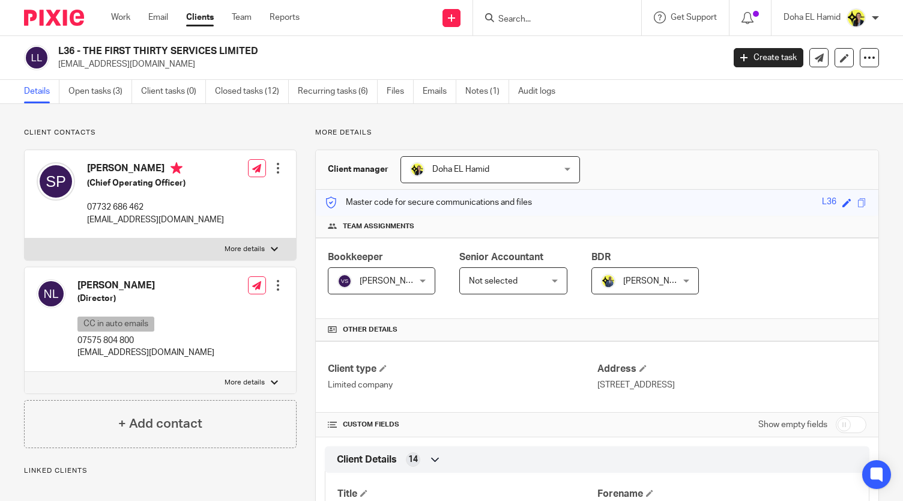
click at [118, 219] on p "[EMAIL_ADDRESS][DOMAIN_NAME]" at bounding box center [155, 220] width 137 height 12
click at [118, 219] on p "pach@tft.vc" at bounding box center [155, 220] width 137 height 12
copy div "[EMAIL_ADDRESS][DOMAIN_NAME]"
click at [513, 23] on input "Search" at bounding box center [551, 19] width 108 height 11
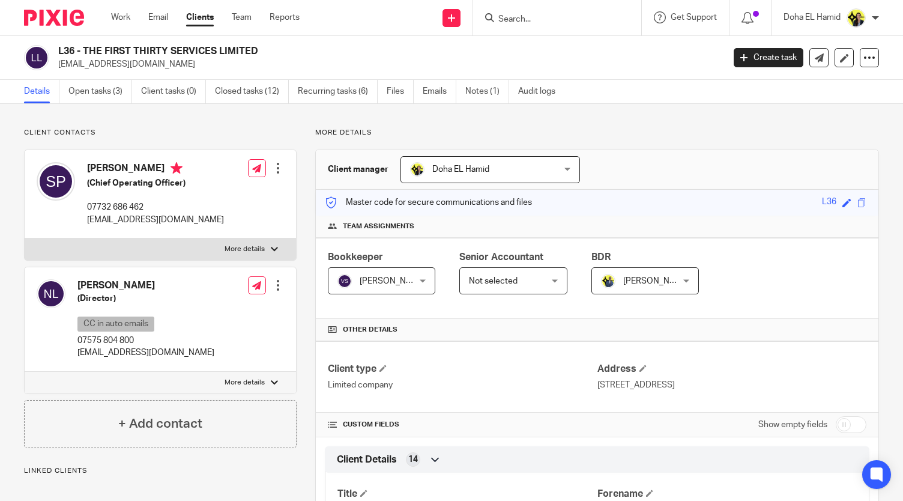
click at [510, 17] on input "Search" at bounding box center [551, 19] width 108 height 11
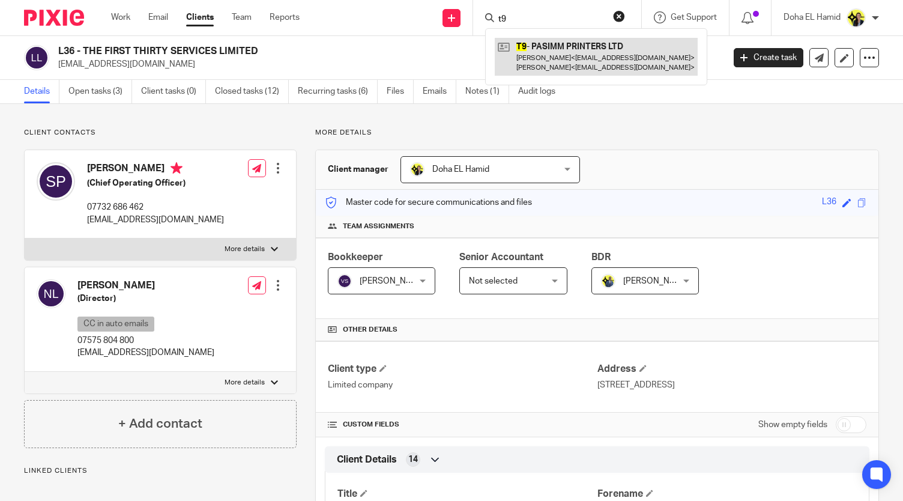
type input "t9"
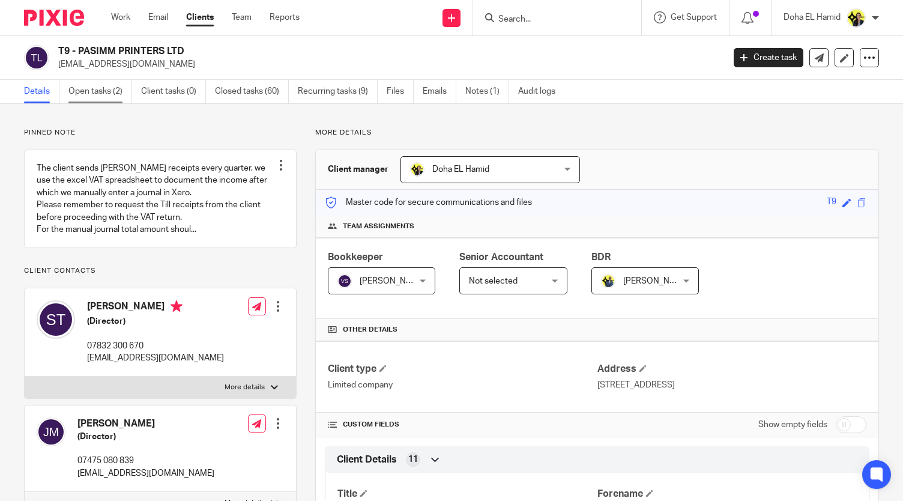
click at [99, 90] on link "Open tasks (2)" at bounding box center [100, 91] width 64 height 23
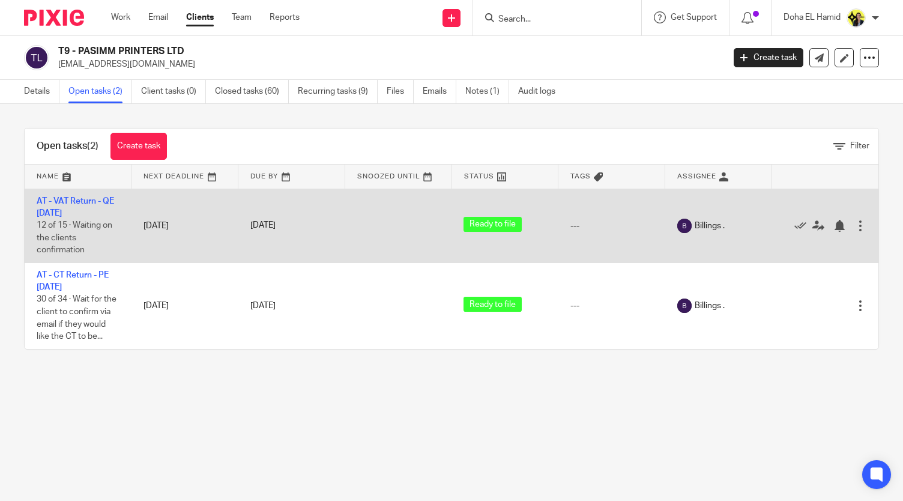
click at [65, 207] on td "AT - VAT Return - QE 31-08-2025 12 of 15 · Waiting on the clients confirmation" at bounding box center [78, 226] width 107 height 74
click at [65, 193] on td "AT - VAT Return - QE 31-08-2025 12 of 15 · Waiting on the clients confirmation" at bounding box center [78, 226] width 107 height 74
click at [71, 205] on td "AT - VAT Return - QE 31-08-2025 12 of 15 · Waiting on the clients confirmation" at bounding box center [78, 226] width 107 height 74
click at [70, 201] on link "AT - VAT Return - QE 31-08-2025" at bounding box center [75, 207] width 77 height 20
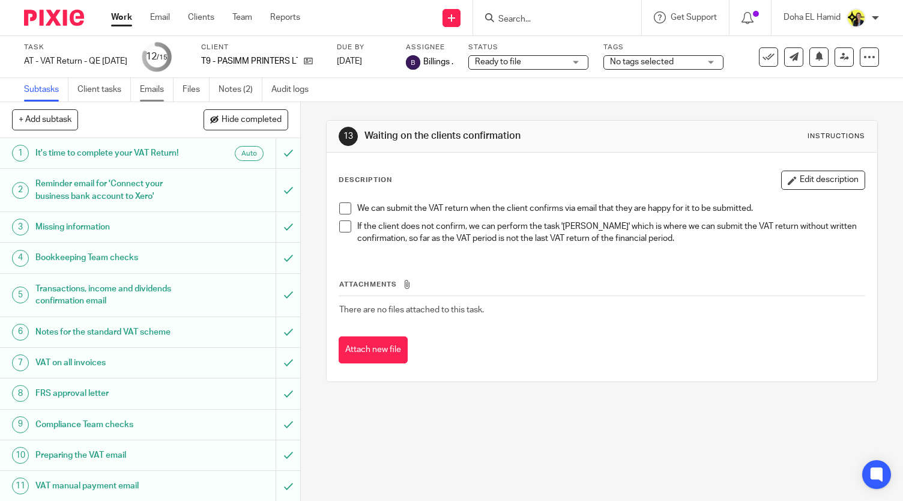
click at [156, 94] on link "Emails" at bounding box center [157, 89] width 34 height 23
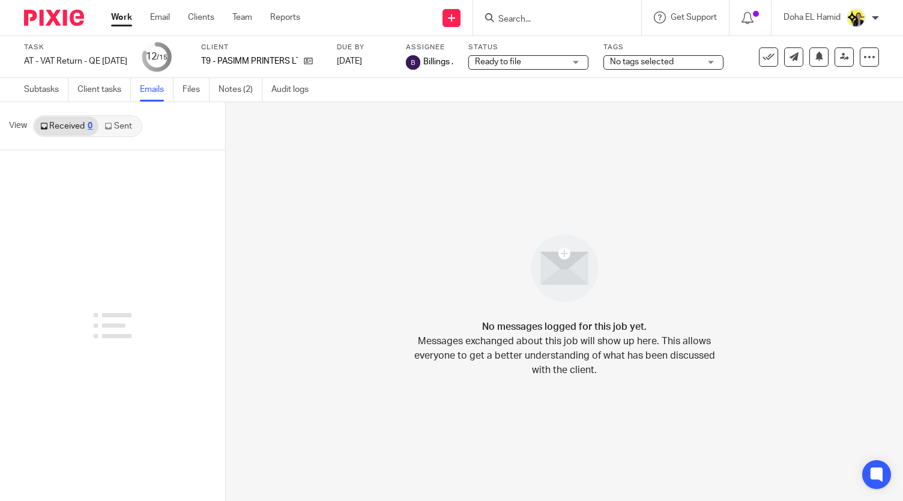
click at [113, 117] on link "Sent" at bounding box center [120, 126] width 42 height 19
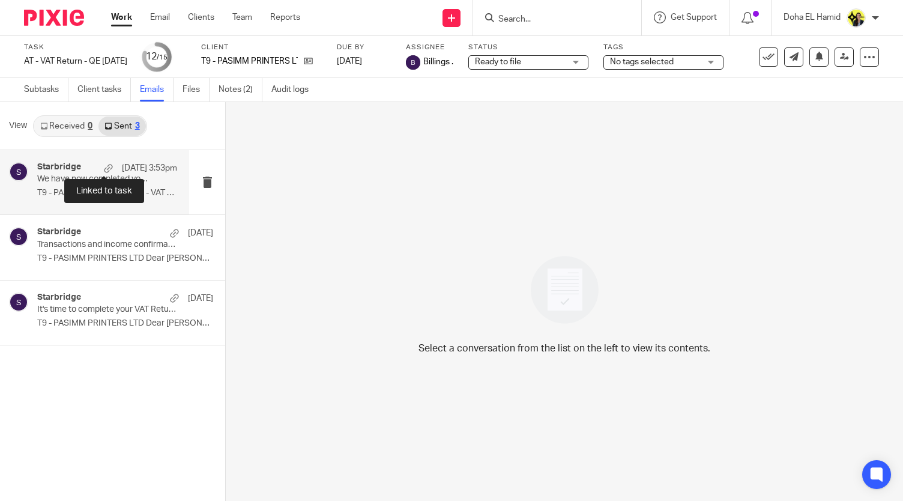
click at [105, 164] on div at bounding box center [108, 168] width 9 height 9
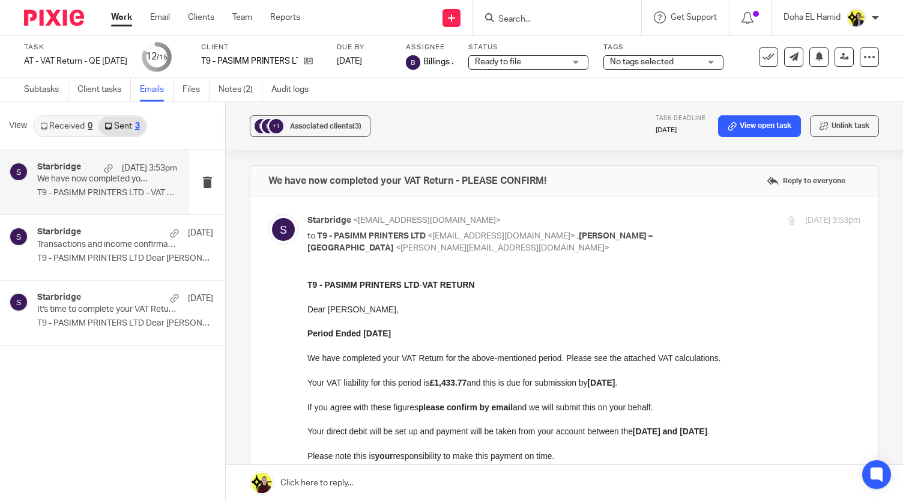
click at [513, 19] on input "Search" at bounding box center [551, 19] width 108 height 11
click at [519, 24] on input "Search" at bounding box center [551, 19] width 108 height 11
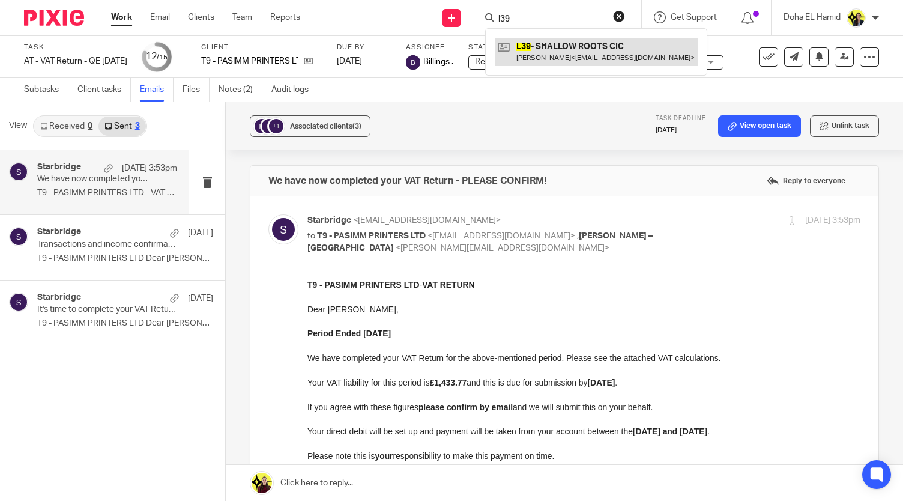
type input "l39"
click at [562, 56] on link at bounding box center [596, 52] width 203 height 28
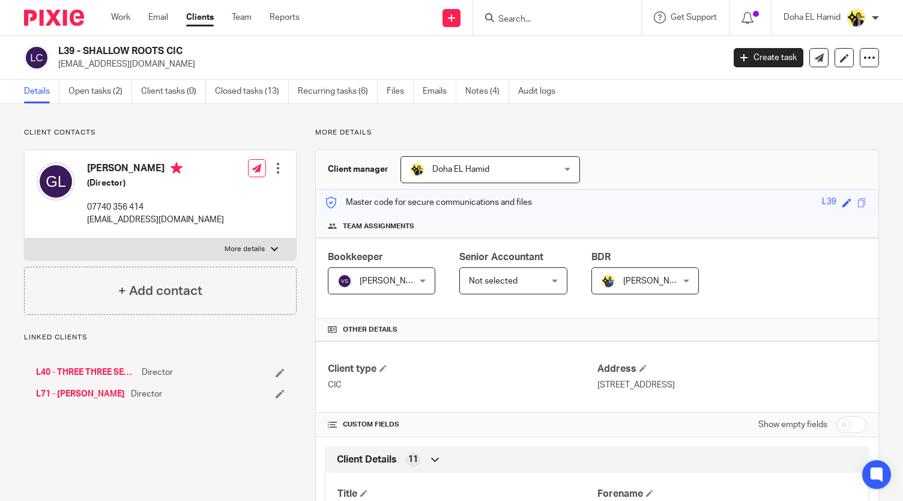
click at [105, 206] on p "07740 356 414" at bounding box center [155, 207] width 137 height 12
copy div "07740 356 414"
click at [220, 336] on p "Linked clients" at bounding box center [160, 338] width 273 height 10
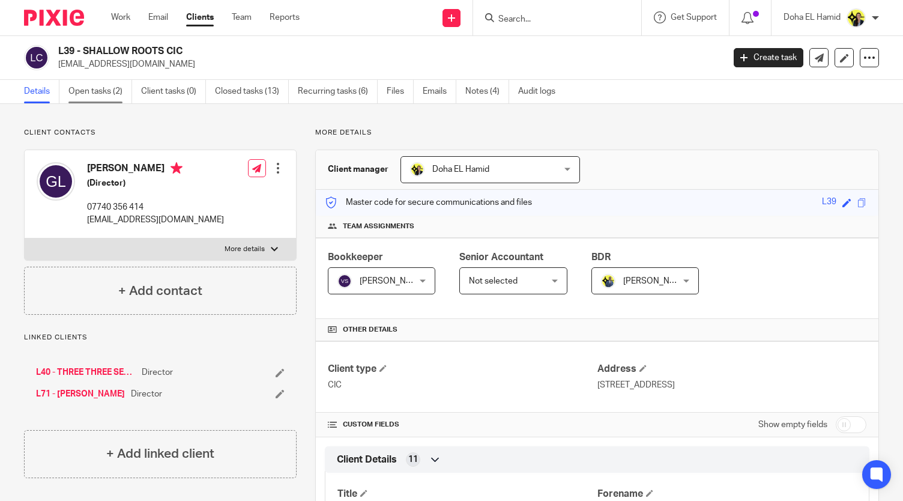
click at [123, 94] on link "Open tasks (2)" at bounding box center [100, 91] width 64 height 23
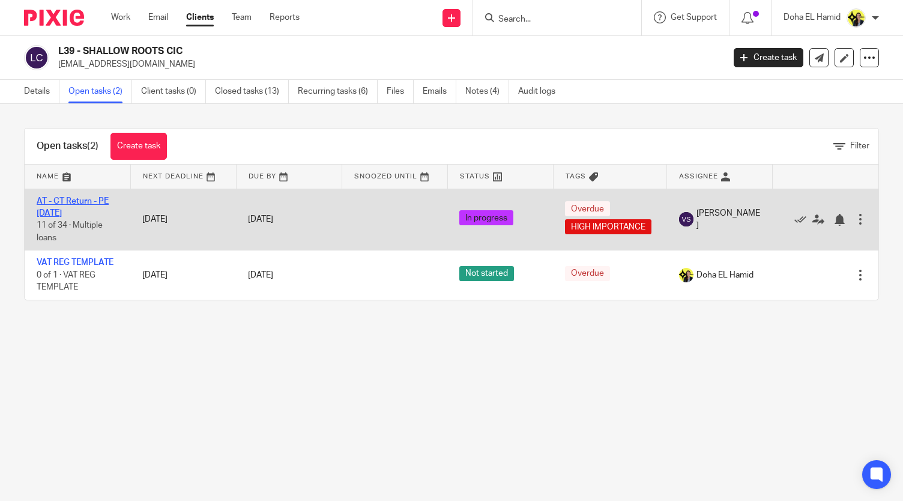
click at [74, 199] on link "AT - CT Return - PE [DATE]" at bounding box center [73, 207] width 72 height 20
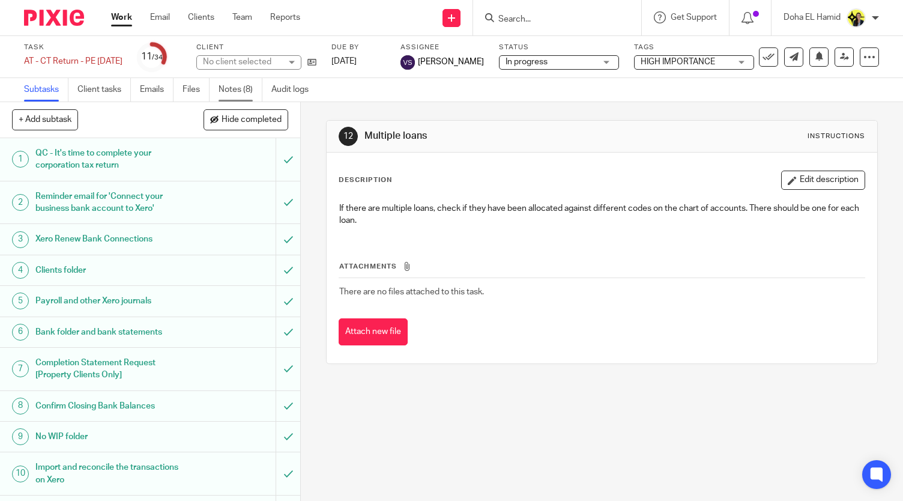
click at [243, 87] on link "Notes (8)" at bounding box center [241, 89] width 44 height 23
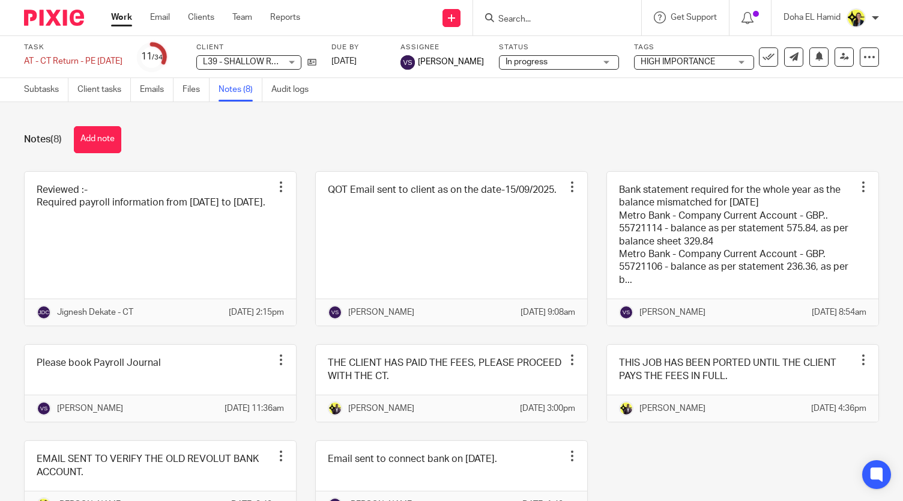
click at [523, 25] on form at bounding box center [561, 17] width 128 height 15
click at [524, 19] on input "Search" at bounding box center [551, 19] width 108 height 11
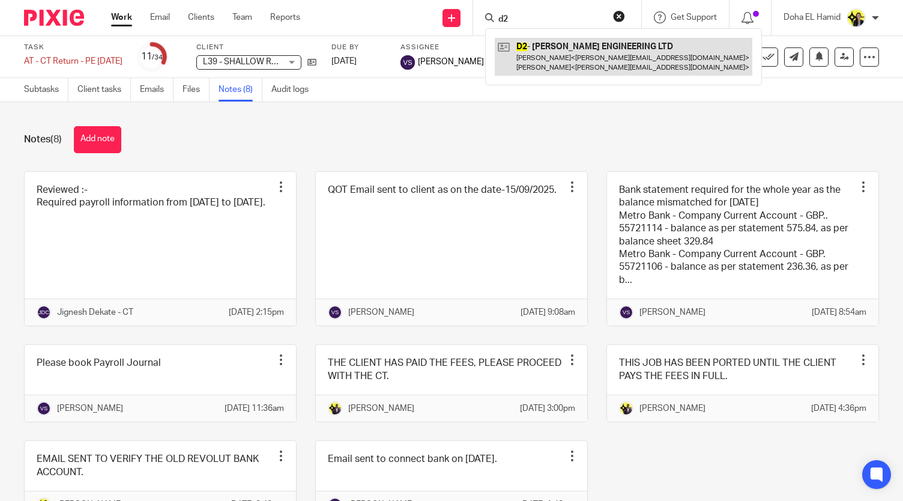
type input "d2"
click at [540, 50] on link at bounding box center [624, 56] width 258 height 37
click at [573, 61] on link at bounding box center [624, 56] width 258 height 37
click at [553, 61] on link at bounding box center [624, 56] width 258 height 37
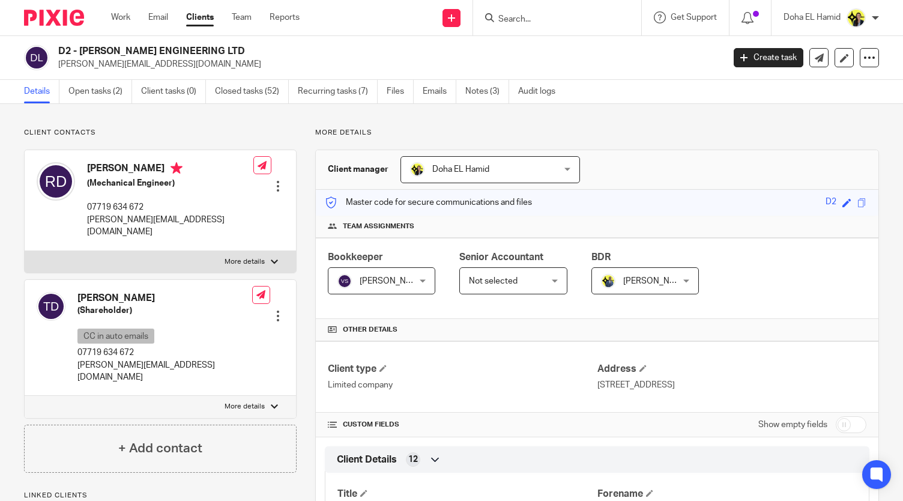
click at [544, 19] on input "Search" at bounding box center [551, 19] width 108 height 11
type input "l39"
click at [104, 205] on p "07719 634 672" at bounding box center [170, 207] width 166 height 12
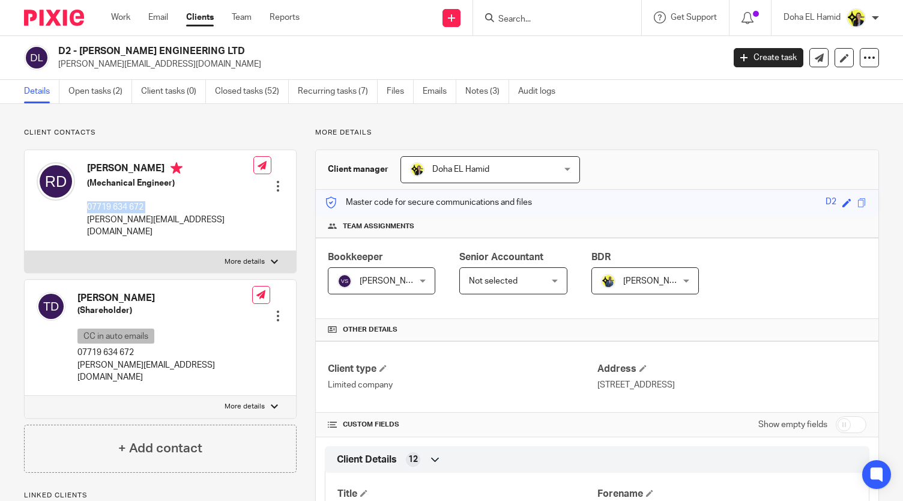
copy div "07719 634 672"
click at [96, 96] on link "Open tasks (2)" at bounding box center [100, 91] width 64 height 23
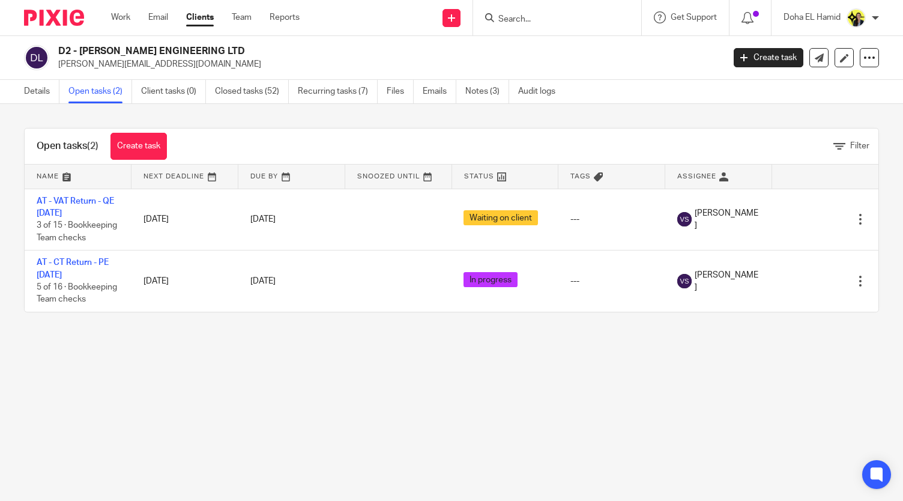
click at [532, 20] on input "Search" at bounding box center [551, 19] width 108 height 11
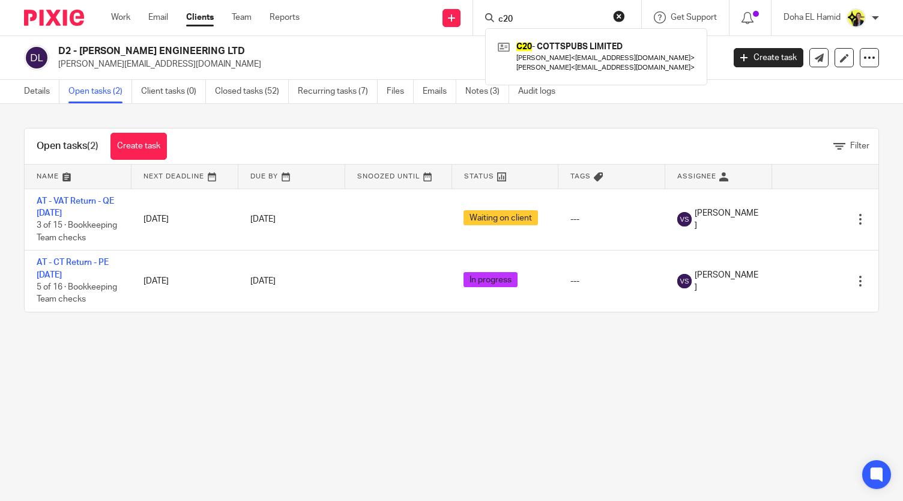
type input "c20"
click at [24, 90] on link "Details" at bounding box center [41, 91] width 35 height 23
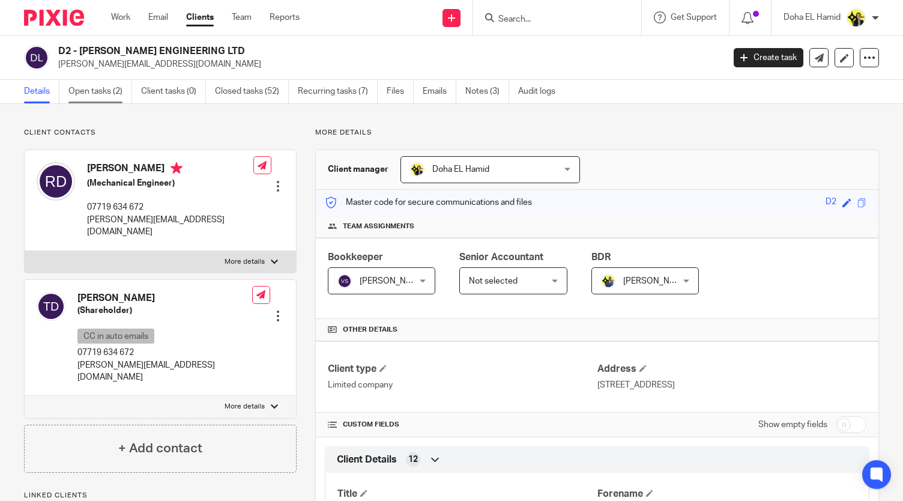
click at [93, 93] on link "Open tasks (2)" at bounding box center [100, 91] width 64 height 23
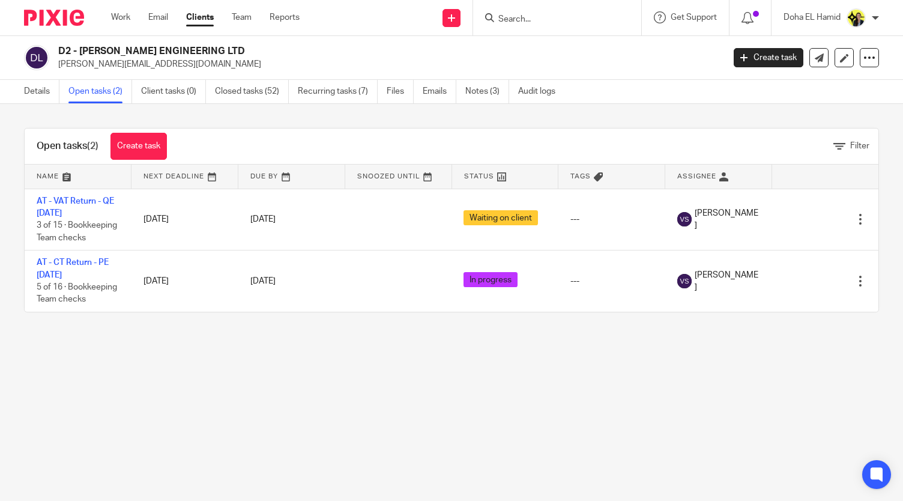
click at [520, 16] on input "Search" at bounding box center [551, 19] width 108 height 11
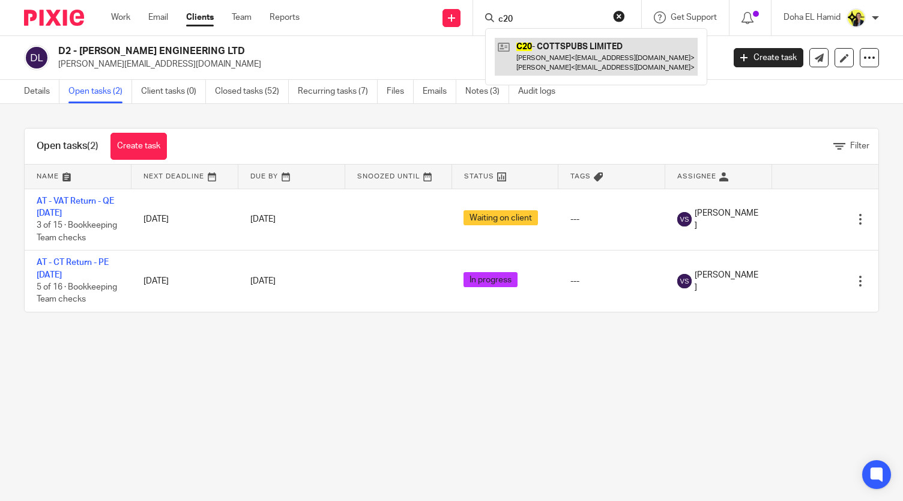
type input "c20"
click at [543, 59] on link at bounding box center [596, 56] width 203 height 37
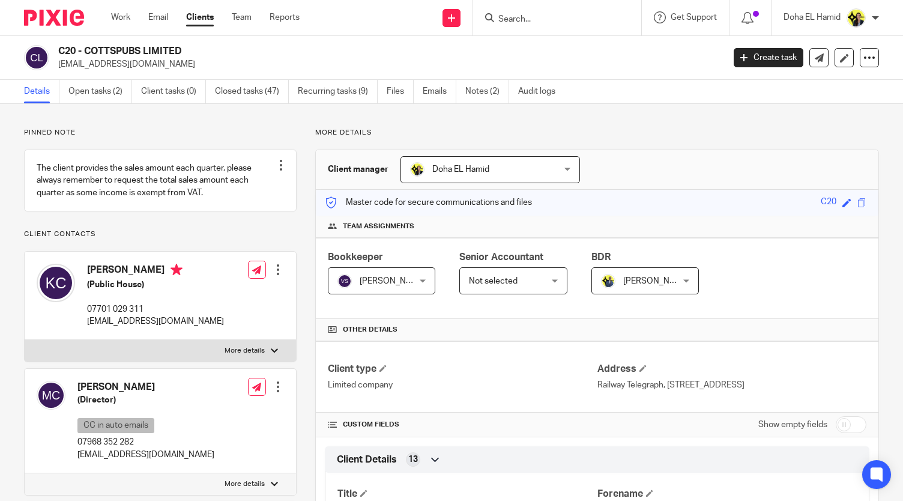
click at [108, 315] on p "07701 029 311" at bounding box center [155, 309] width 137 height 12
copy div "07701 029 311"
